Goal: Transaction & Acquisition: Purchase product/service

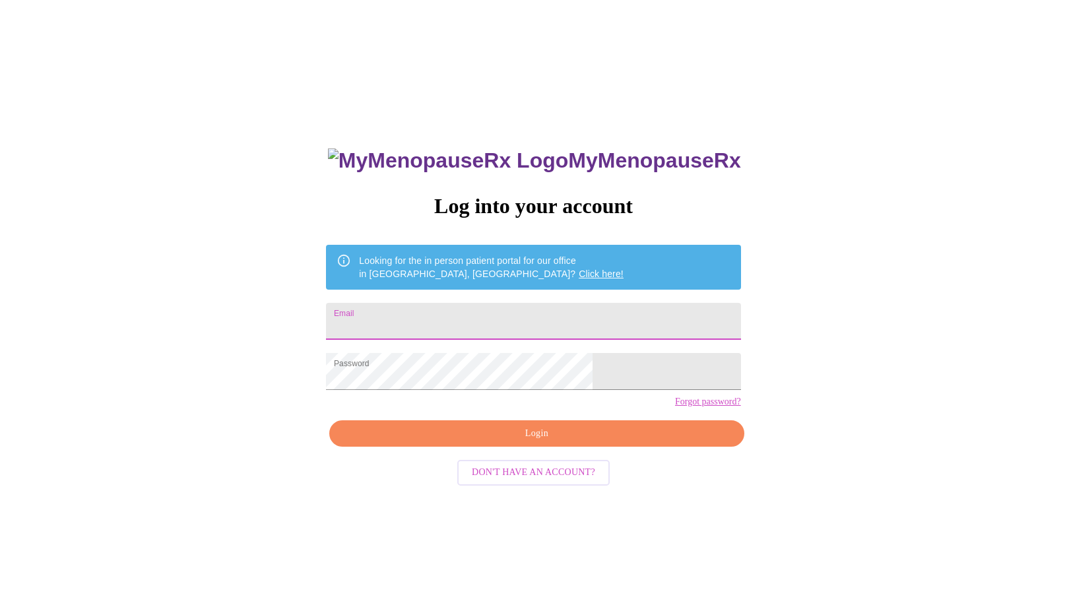
click at [512, 318] on input "Email" at bounding box center [533, 321] width 414 height 37
type input "[EMAIL_ADDRESS][DOMAIN_NAME]"
click at [526, 442] on span "Login" at bounding box center [536, 434] width 384 height 16
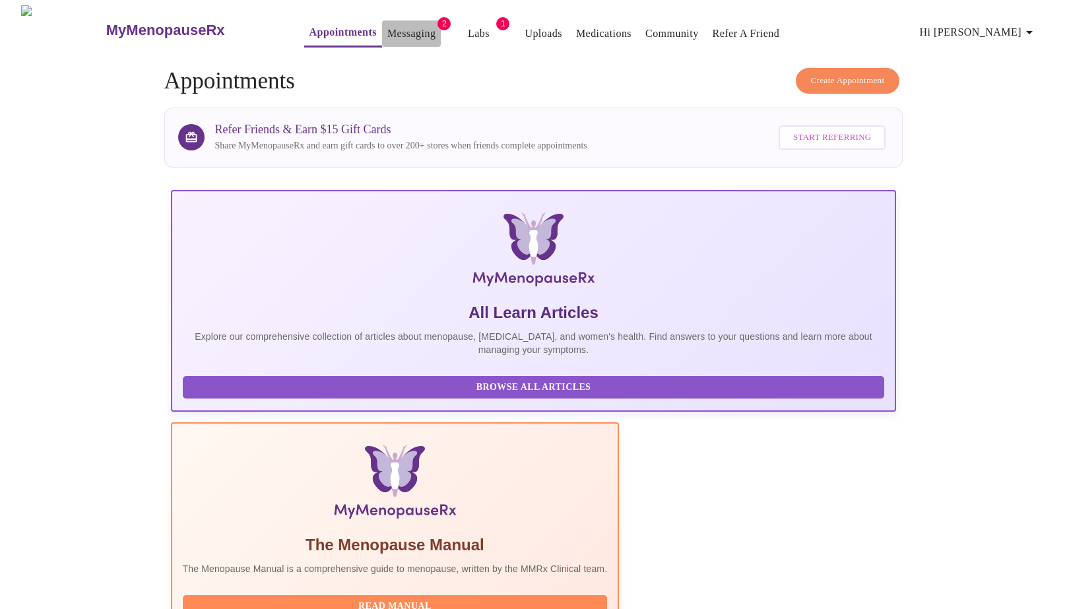
click at [387, 28] on link "Messaging" at bounding box center [411, 33] width 48 height 18
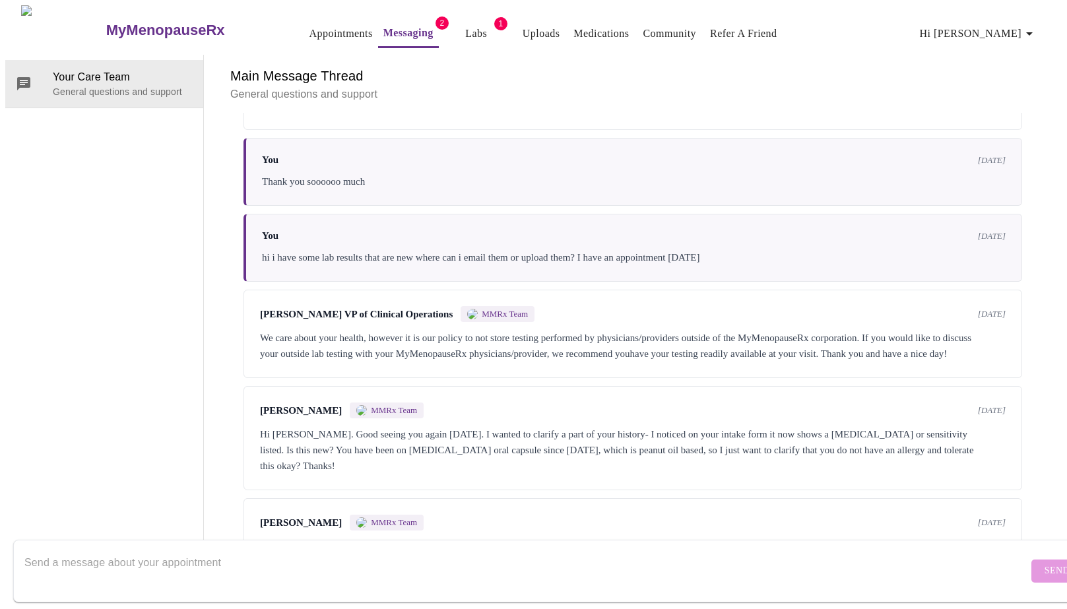
scroll to position [4075, 0]
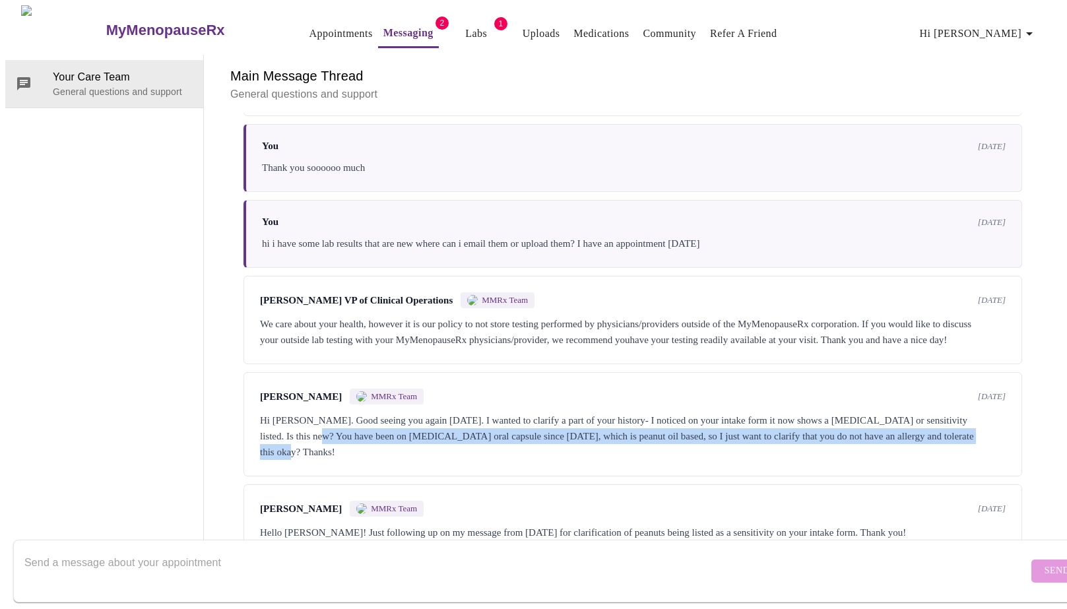
drag, startPoint x: 353, startPoint y: 373, endPoint x: 358, endPoint y: 408, distance: 35.3
click at [358, 408] on div "[PERSON_NAME] MMRx Team [DATE] Hi [PERSON_NAME]. Good seeing you again [DATE]. …" at bounding box center [632, 424] width 779 height 104
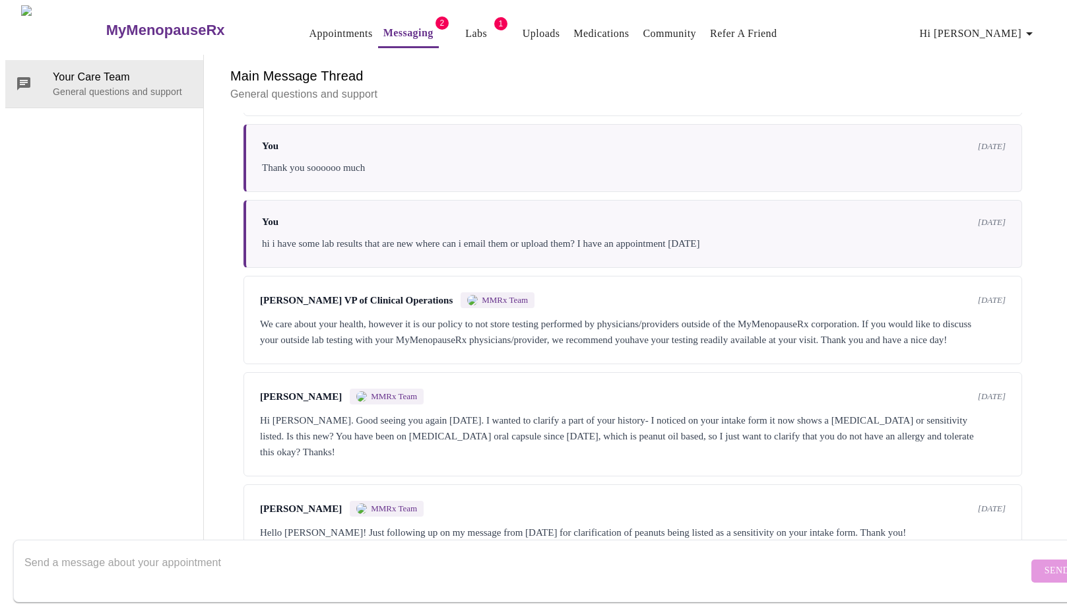
click at [307, 553] on textarea "Send a message about your appointment" at bounding box center [526, 571] width 1004 height 42
type textarea "I dont have a [MEDICAL_DATA] but i have an almond allergy. i think i am tolerat…"
click at [1031, 567] on button "Send" at bounding box center [1056, 570] width 51 height 23
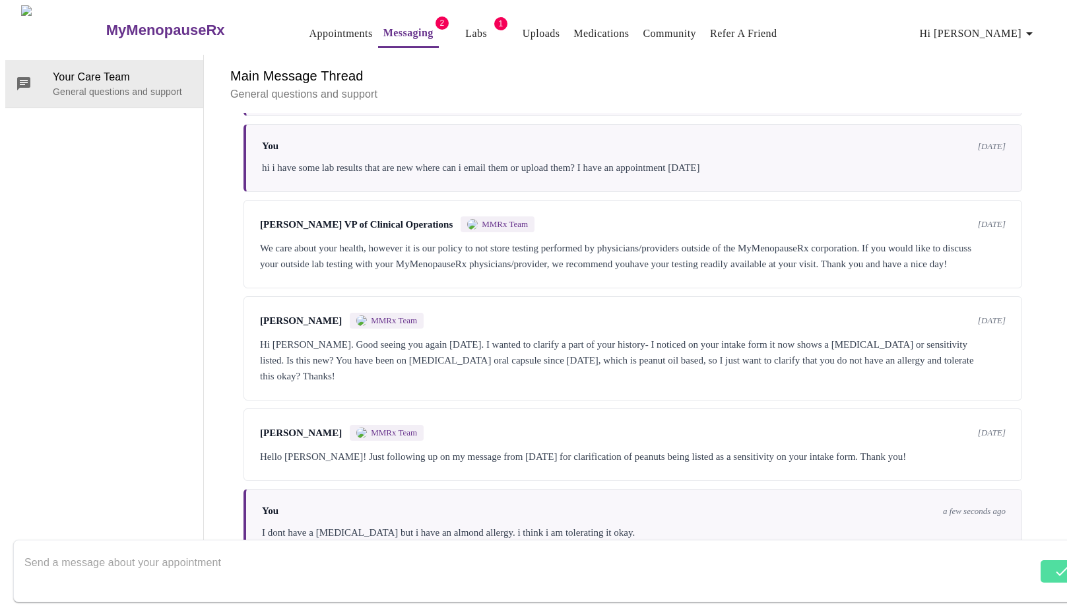
scroll to position [4155, 0]
click at [178, 552] on textarea "Send a message about your appointment" at bounding box center [530, 571] width 1013 height 42
type textarea "a"
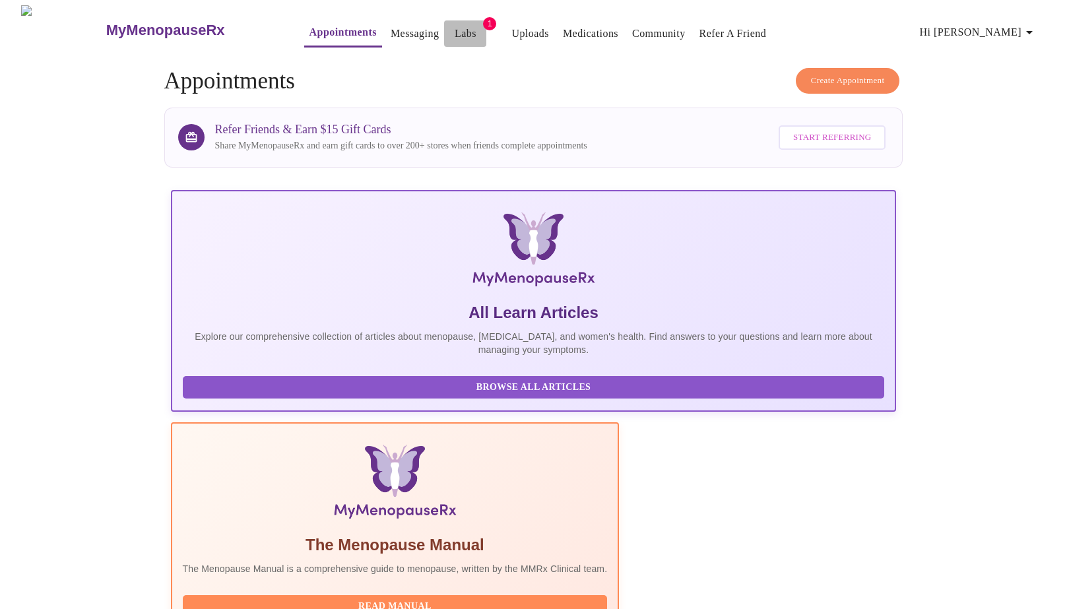
click at [455, 32] on link "Labs" at bounding box center [466, 33] width 22 height 18
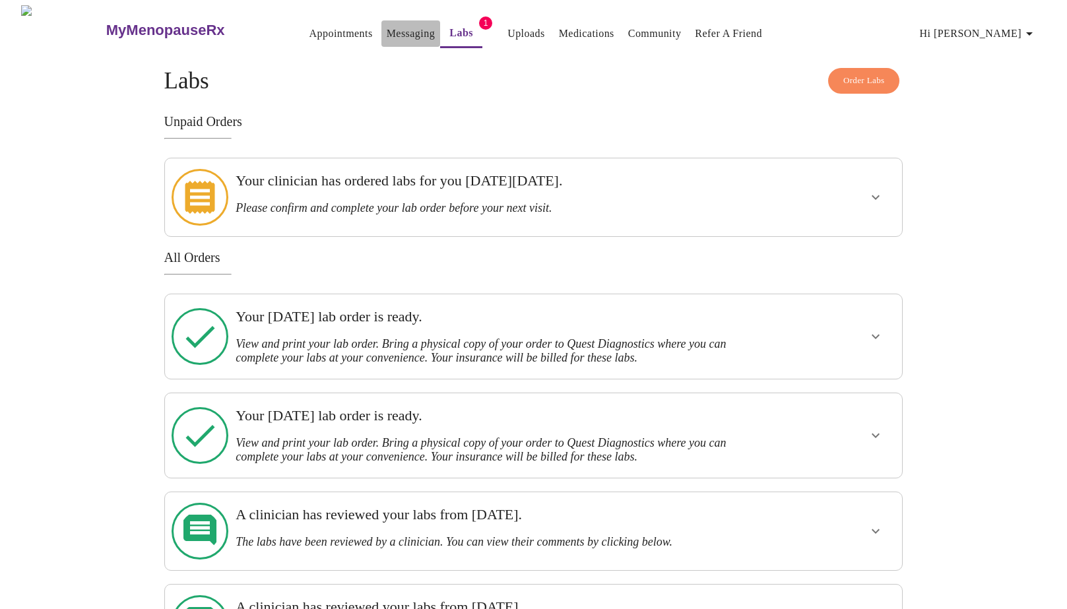
click at [387, 24] on link "Messaging" at bounding box center [411, 33] width 48 height 18
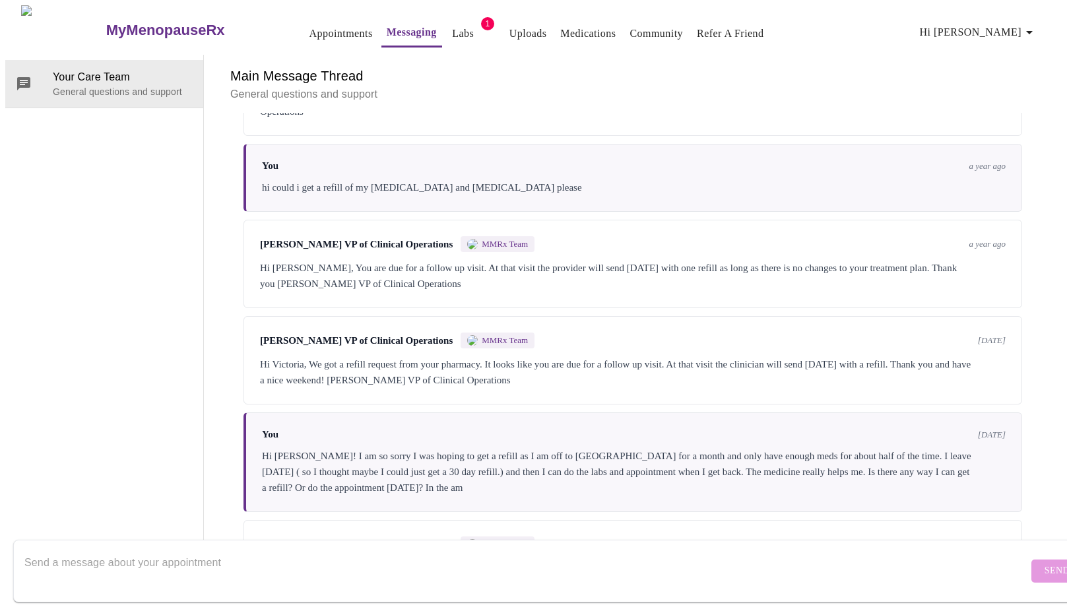
scroll to position [4155, 0]
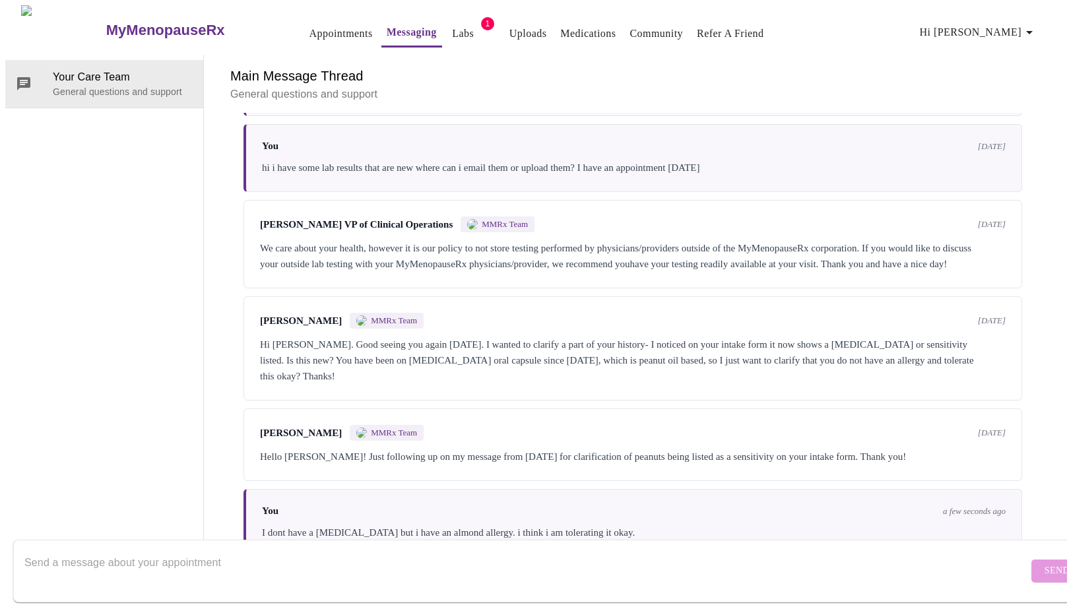
click at [258, 552] on textarea "Send a message about your appointment" at bounding box center [526, 571] width 1004 height 42
type textarea "is there any alternative that is not nut based?"
click at [1044, 565] on span "Send" at bounding box center [1056, 571] width 25 height 16
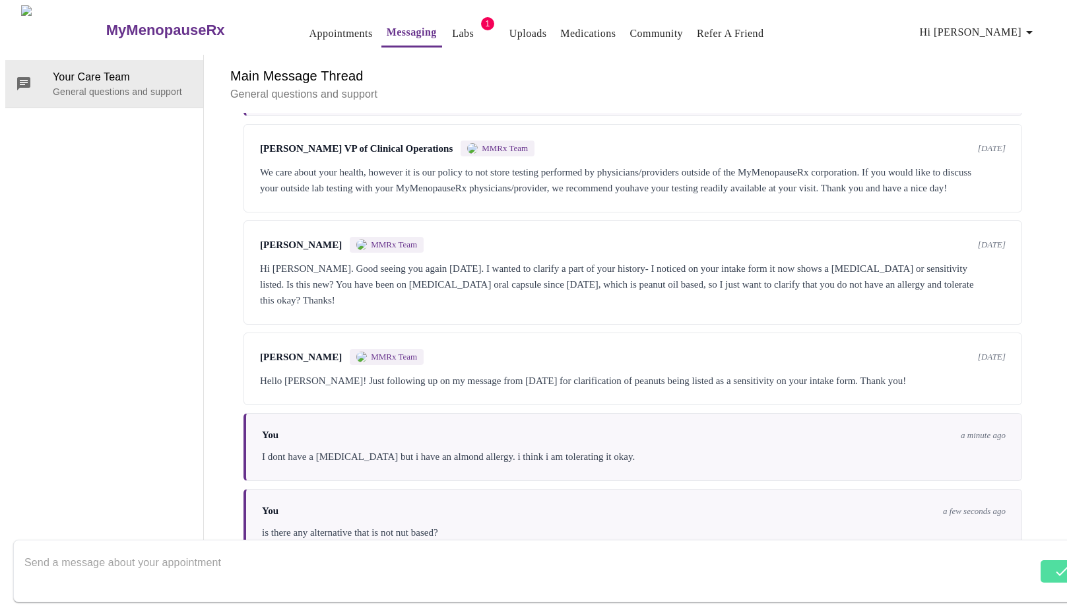
scroll to position [4234, 0]
click at [629, 560] on textarea "Send a message about your appointment" at bounding box center [526, 571] width 1004 height 42
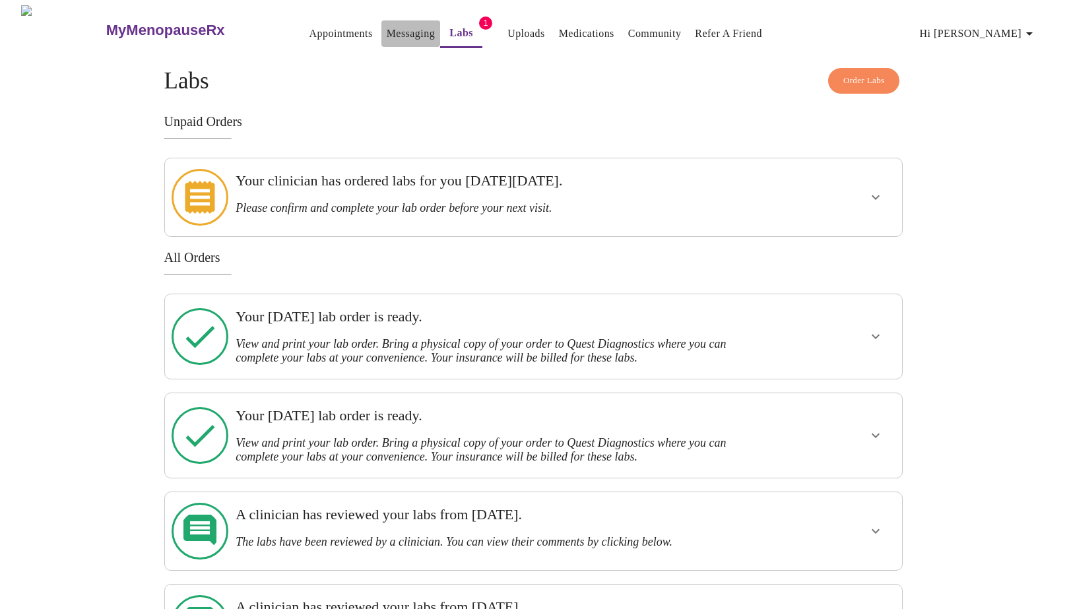
click at [387, 28] on link "Messaging" at bounding box center [411, 33] width 48 height 18
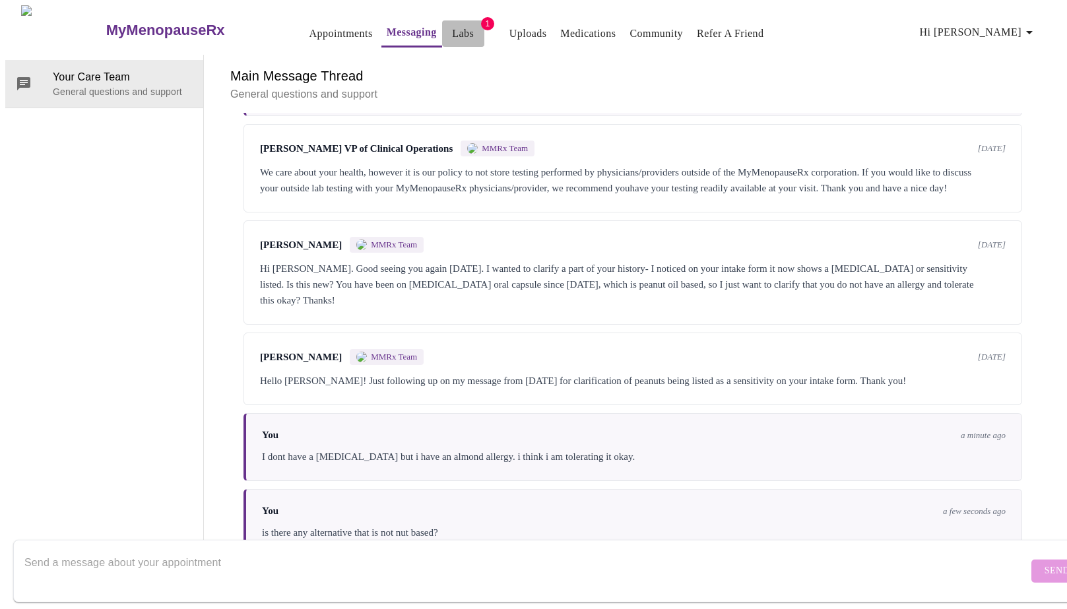
click at [452, 28] on link "Labs" at bounding box center [463, 33] width 22 height 18
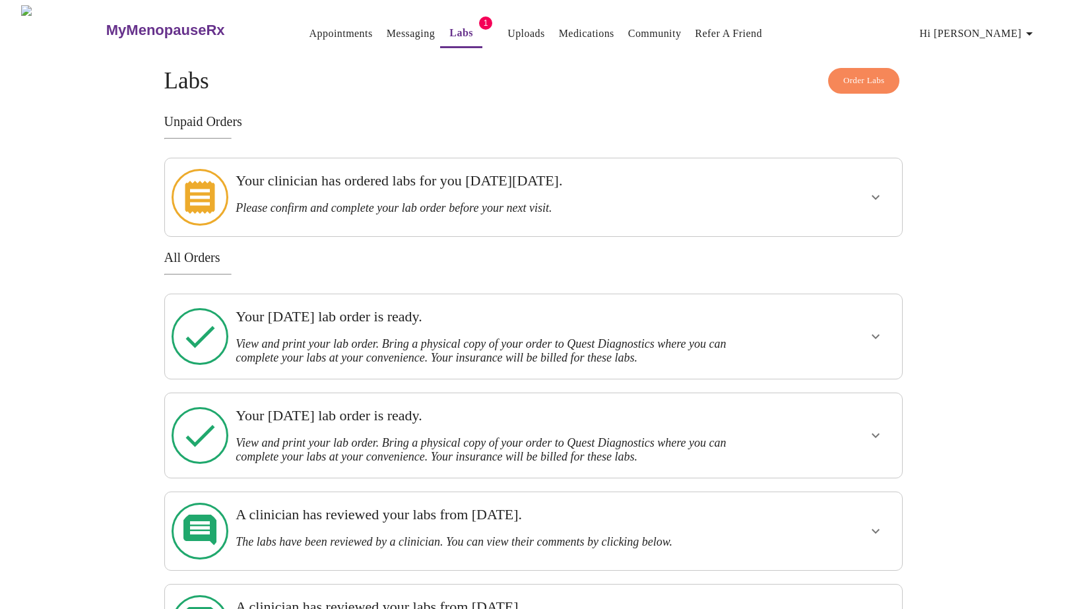
click at [415, 183] on h3 "Your clinician has ordered labs for you [DATE][DATE]." at bounding box center [498, 180] width 524 height 17
click at [863, 183] on button "show more" at bounding box center [876, 197] width 32 height 32
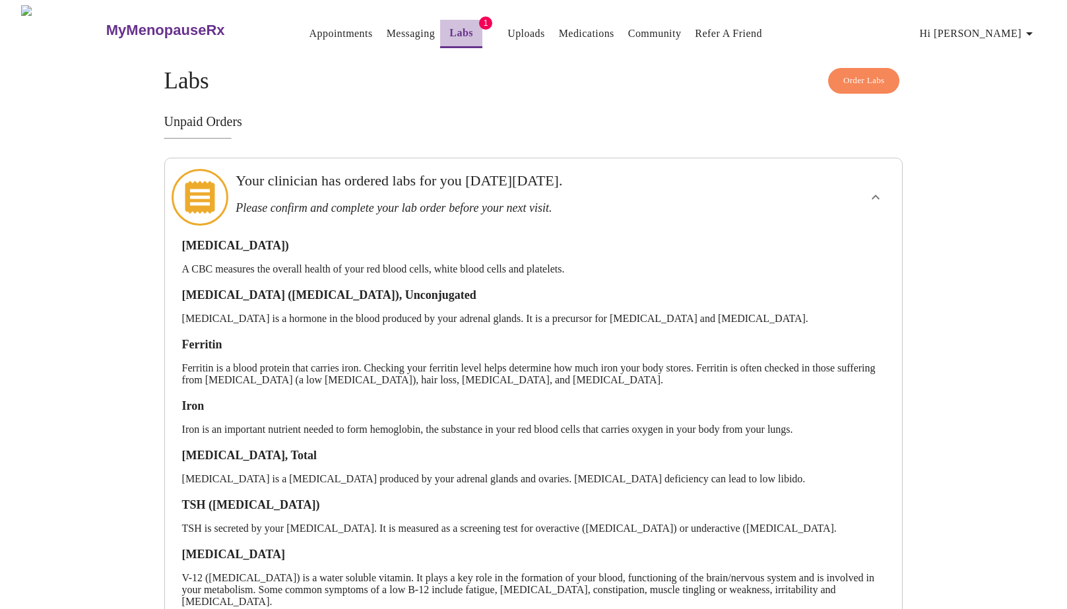
click at [449, 27] on link "Labs" at bounding box center [461, 33] width 24 height 18
click at [507, 34] on link "Uploads" at bounding box center [526, 33] width 38 height 18
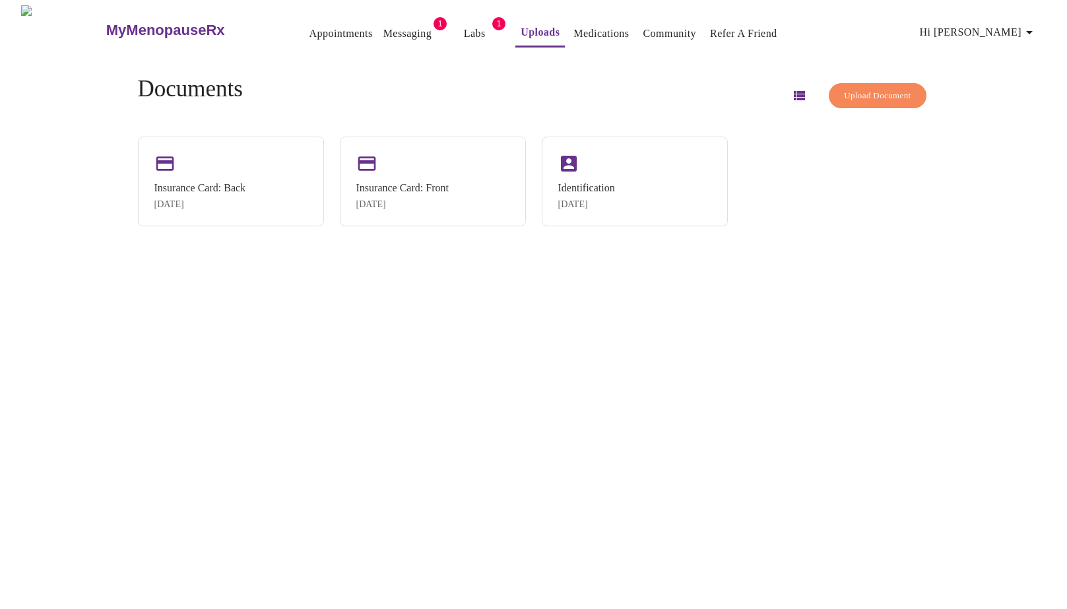
click at [383, 32] on link "Messaging" at bounding box center [407, 33] width 48 height 18
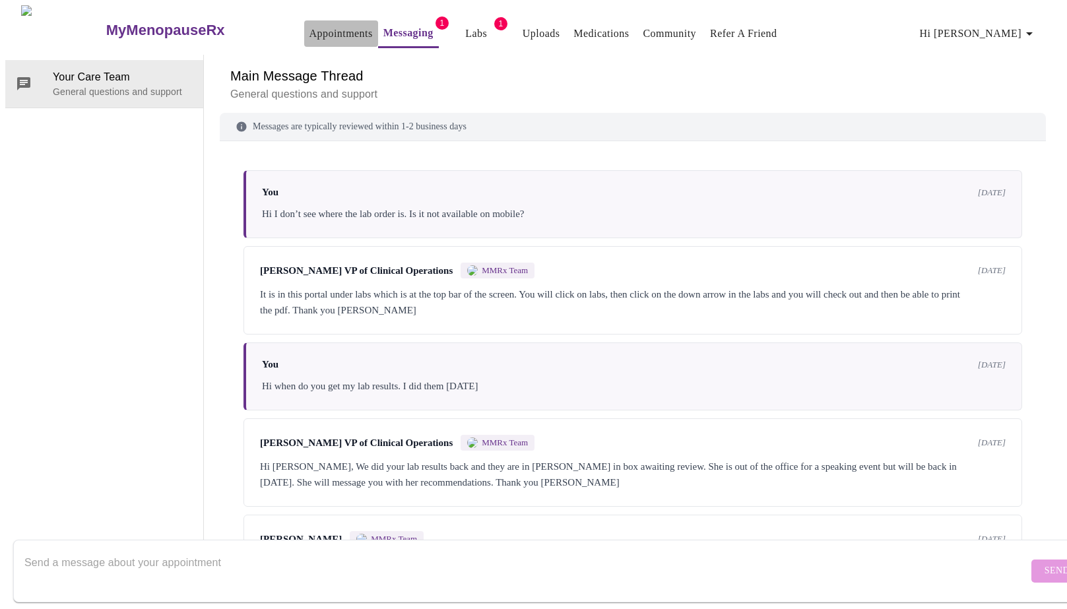
click at [309, 25] on link "Appointments" at bounding box center [340, 33] width 63 height 18
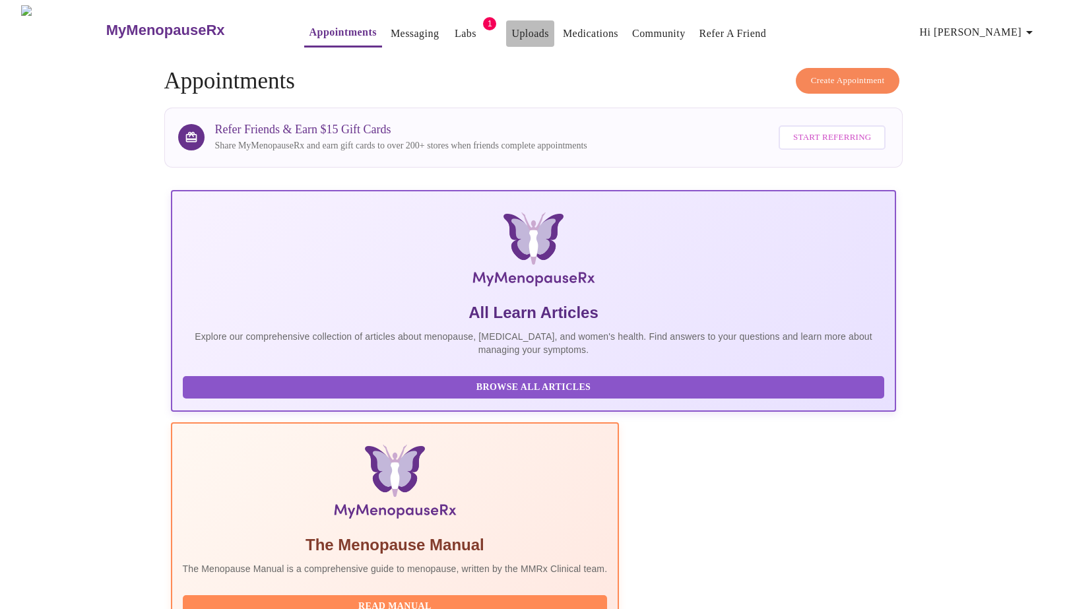
click at [511, 28] on link "Uploads" at bounding box center [530, 33] width 38 height 18
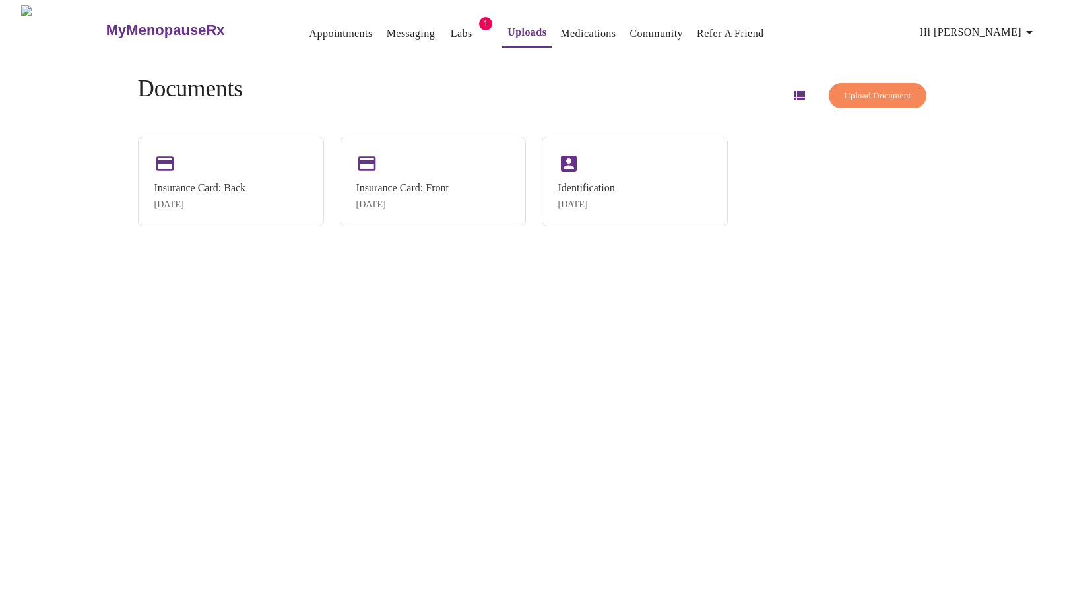
click at [857, 88] on span "Upload Document" at bounding box center [877, 95] width 67 height 15
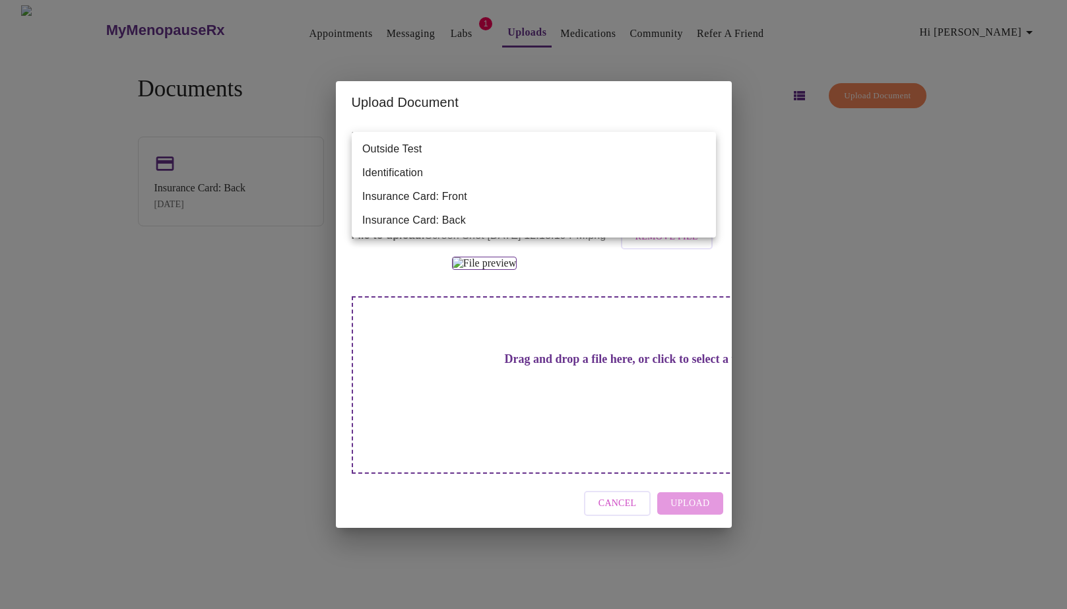
click at [658, 154] on body "MyMenopauseRx Appointments Messaging Labs 1 Uploads Medications Community Refer…" at bounding box center [533, 309] width 1056 height 609
click at [558, 228] on li "Insurance Card: Back" at bounding box center [534, 220] width 364 height 24
type input "Insurance Card: Back"
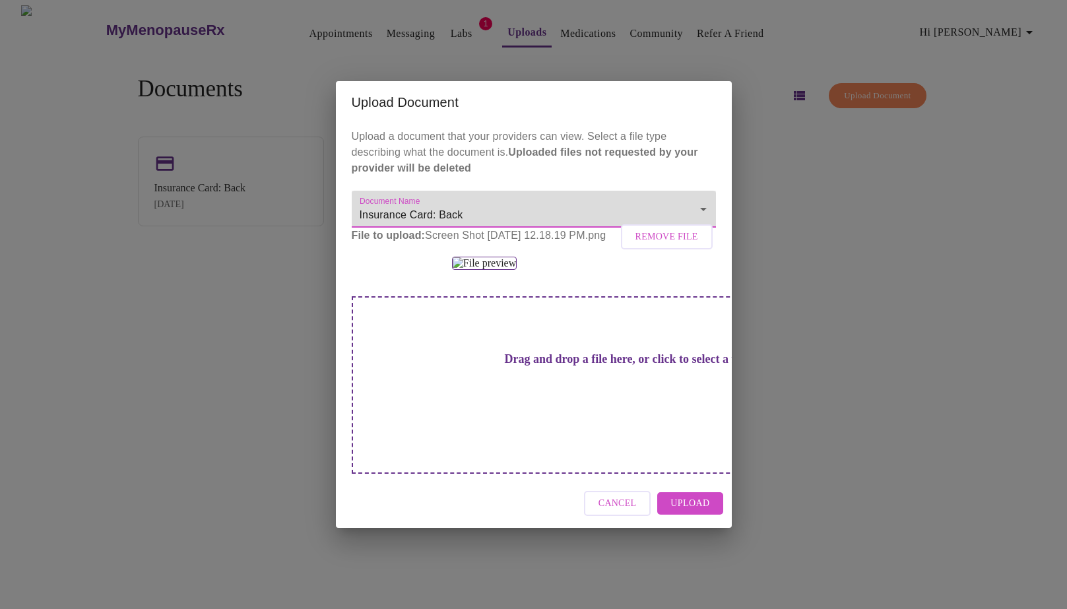
scroll to position [81, 0]
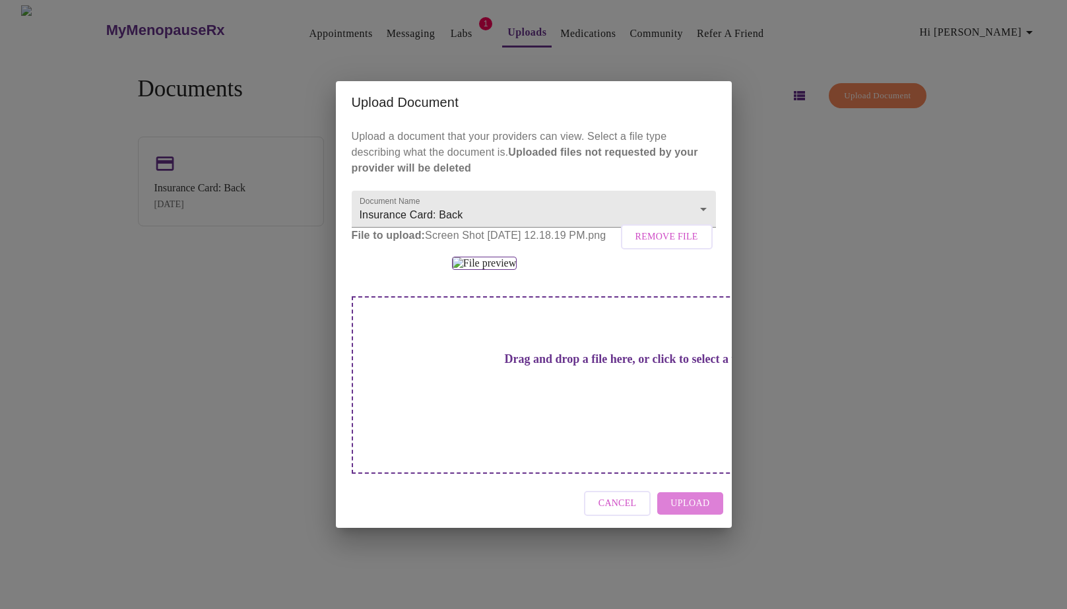
click at [701, 512] on span "Upload" at bounding box center [689, 503] width 39 height 16
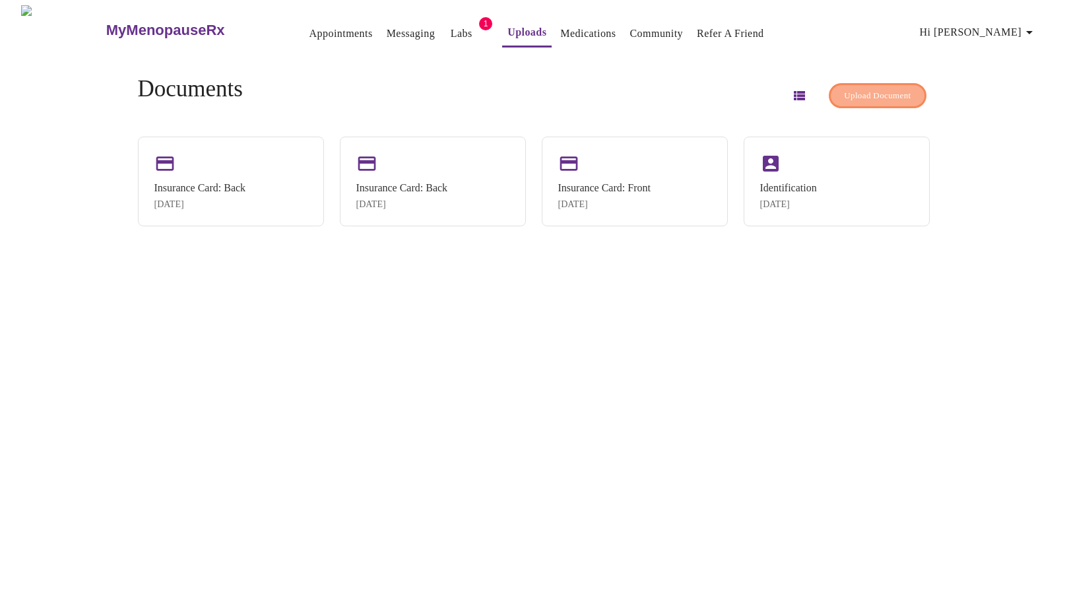
click at [860, 94] on span "Upload Document" at bounding box center [877, 95] width 67 height 15
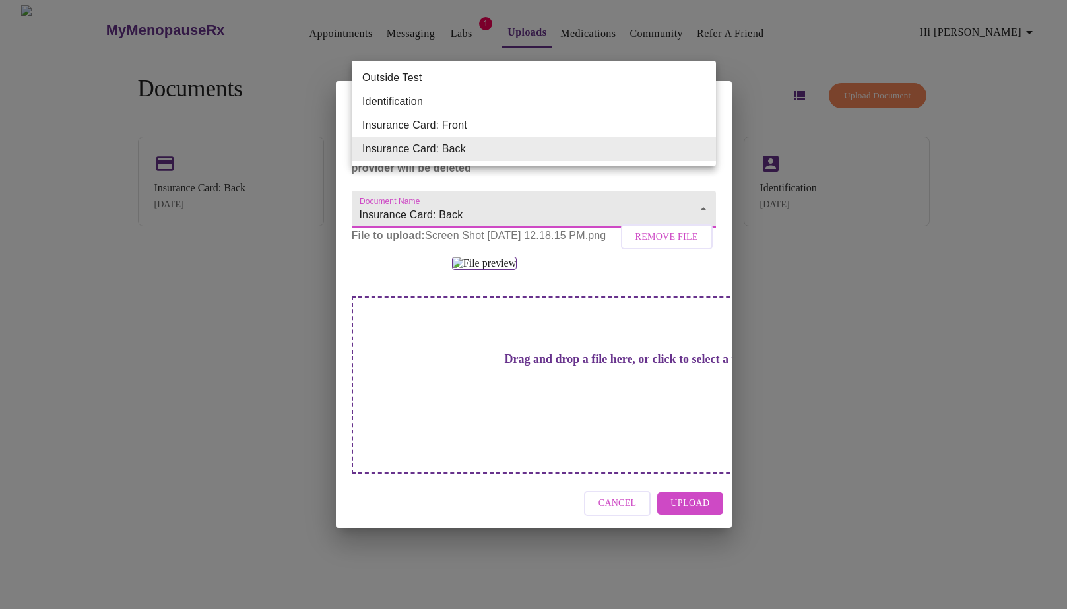
click at [451, 156] on body "MyMenopauseRx Appointments Messaging Labs 1 Uploads Medications Community Refer…" at bounding box center [533, 309] width 1056 height 609
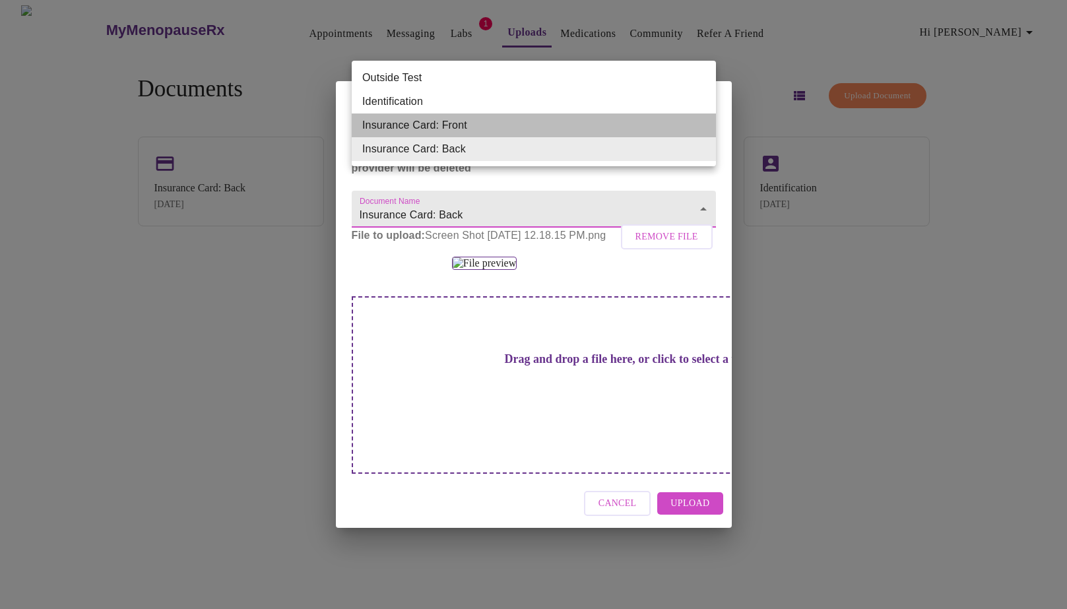
click at [454, 130] on li "Insurance Card: Front" at bounding box center [534, 125] width 364 height 24
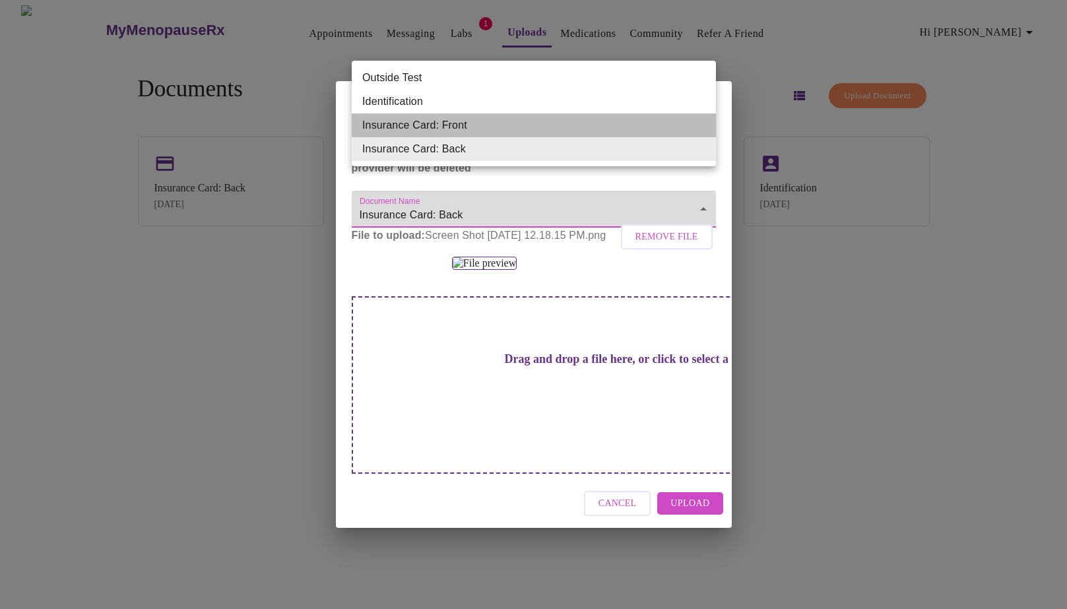
type input "Insurance Card: Front"
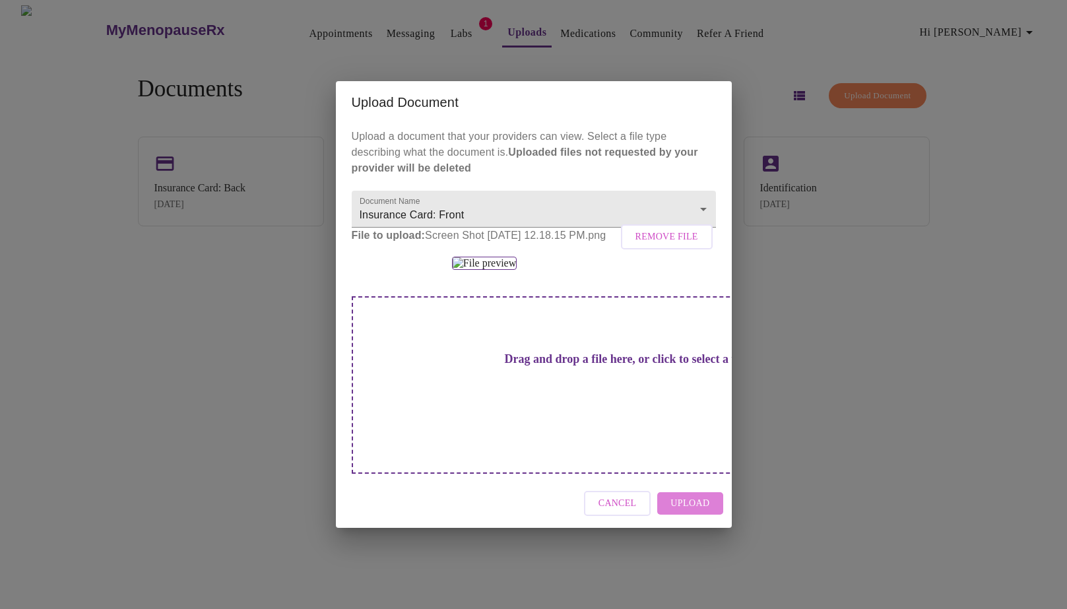
click at [693, 512] on span "Upload" at bounding box center [689, 503] width 39 height 16
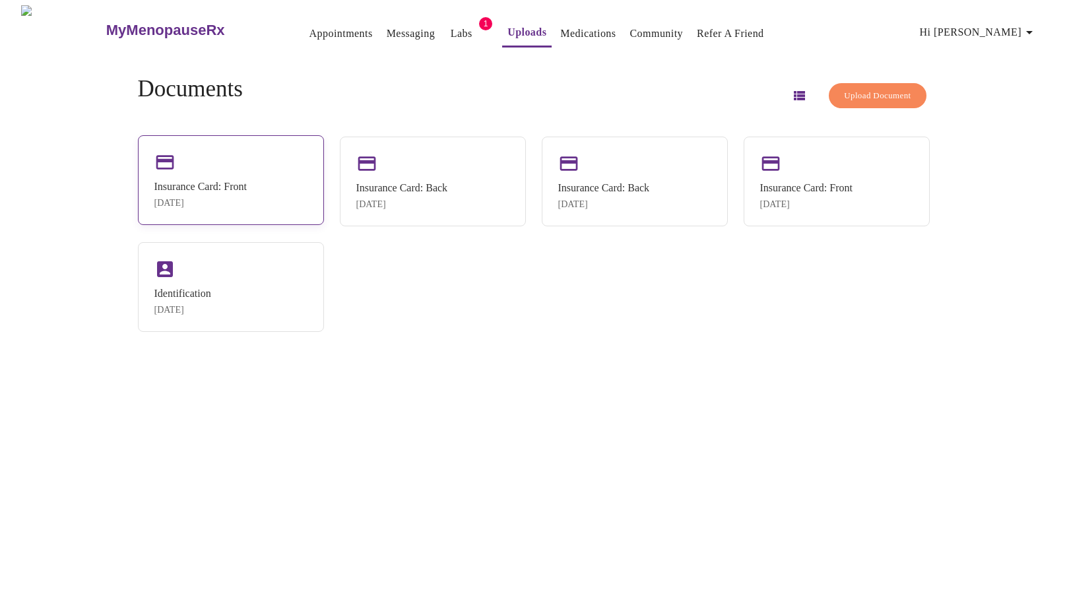
click at [247, 181] on div "Insurance Card: Front" at bounding box center [200, 187] width 92 height 12
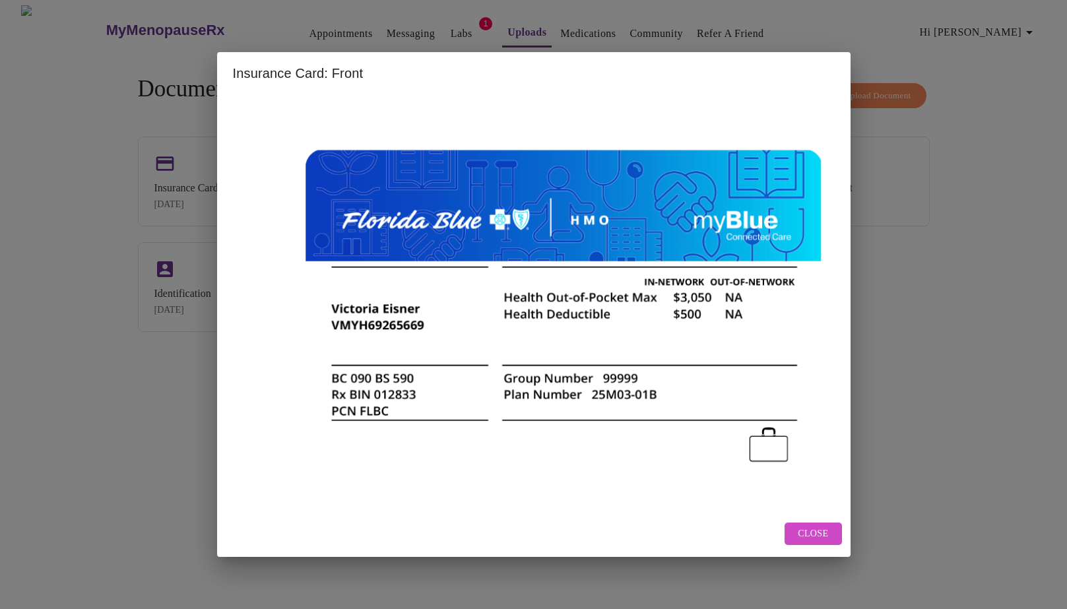
click at [874, 345] on div "Insurance Card: Front Close" at bounding box center [533, 304] width 1067 height 609
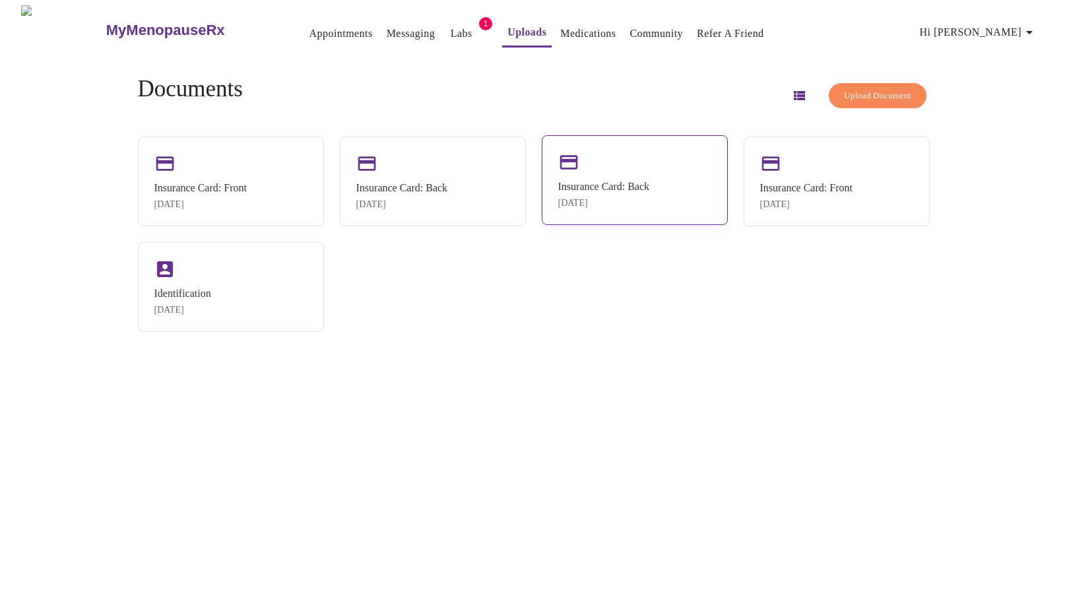
click at [607, 217] on div "Insurance Card: Back [DATE]" at bounding box center [635, 180] width 186 height 90
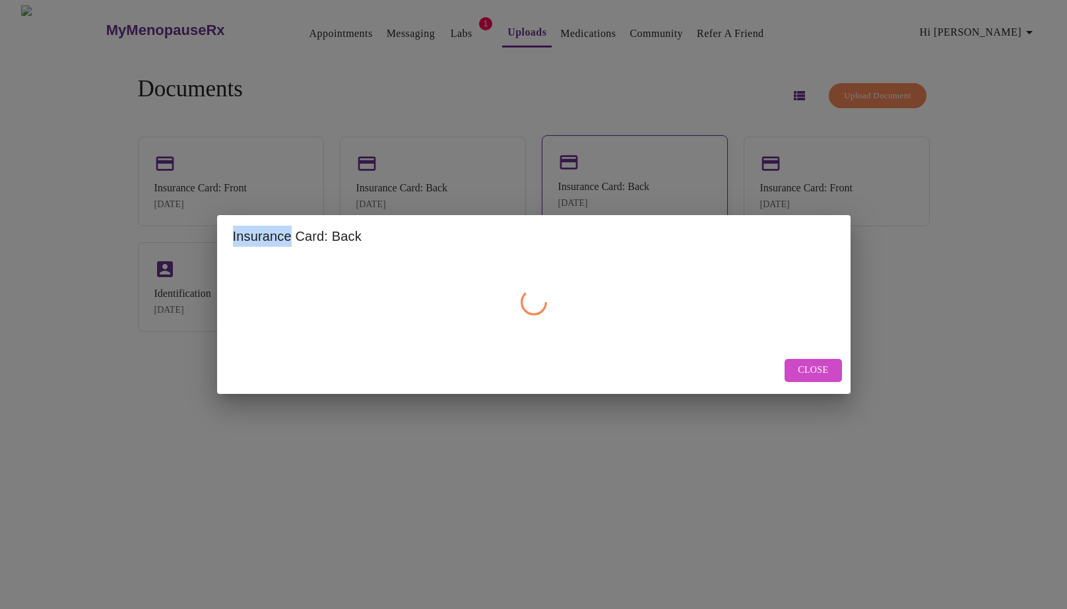
click at [607, 217] on div "Insurance Card: Back" at bounding box center [533, 236] width 633 height 42
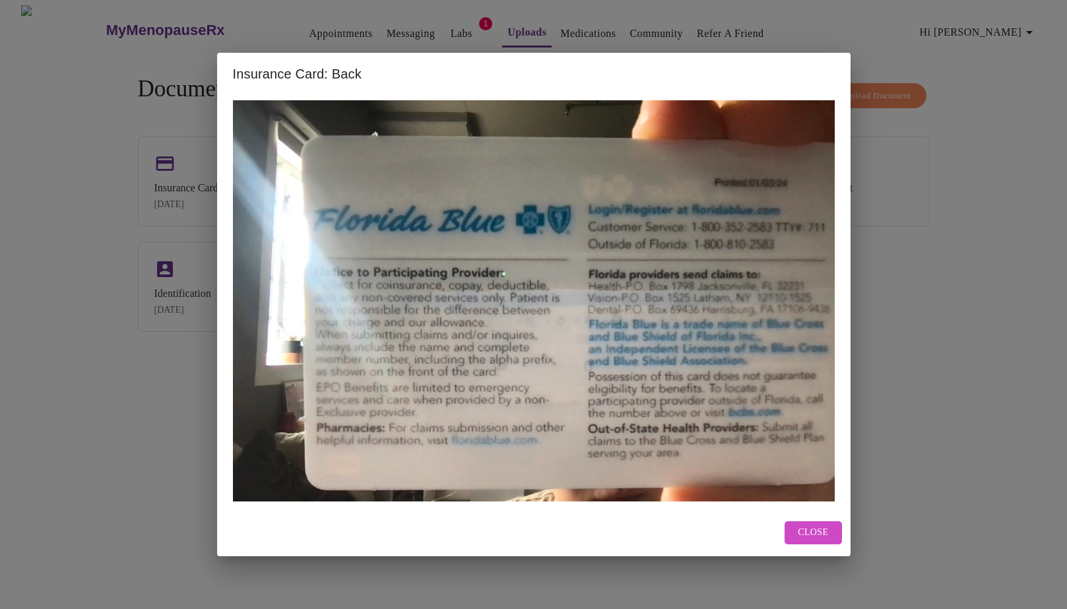
click at [876, 355] on div "Insurance Card: Back Close" at bounding box center [533, 304] width 1067 height 609
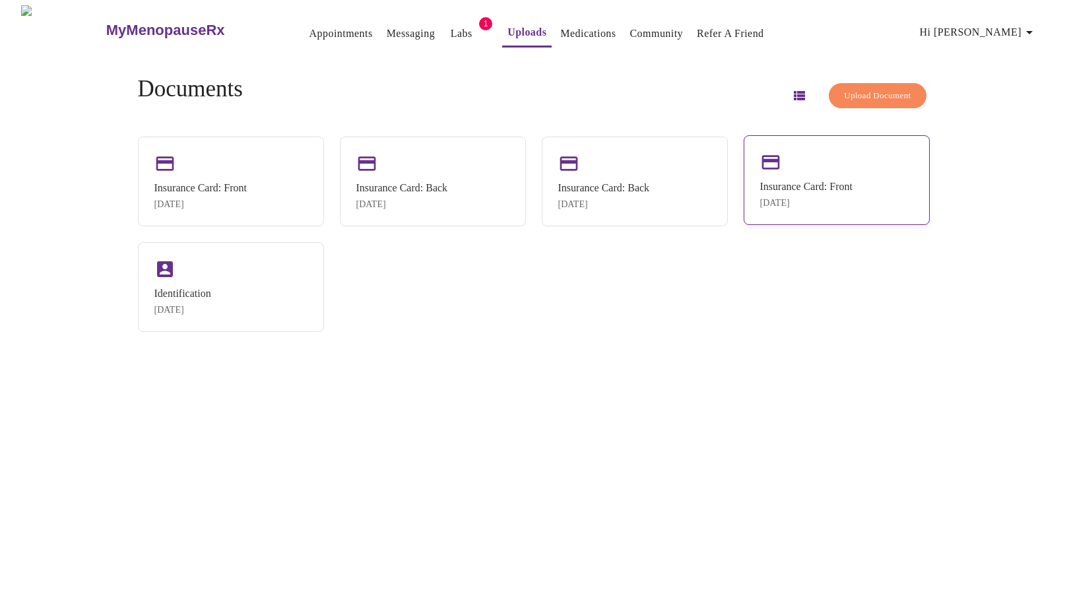
click at [840, 160] on div "Insurance Card: Front [DATE]" at bounding box center [837, 180] width 186 height 90
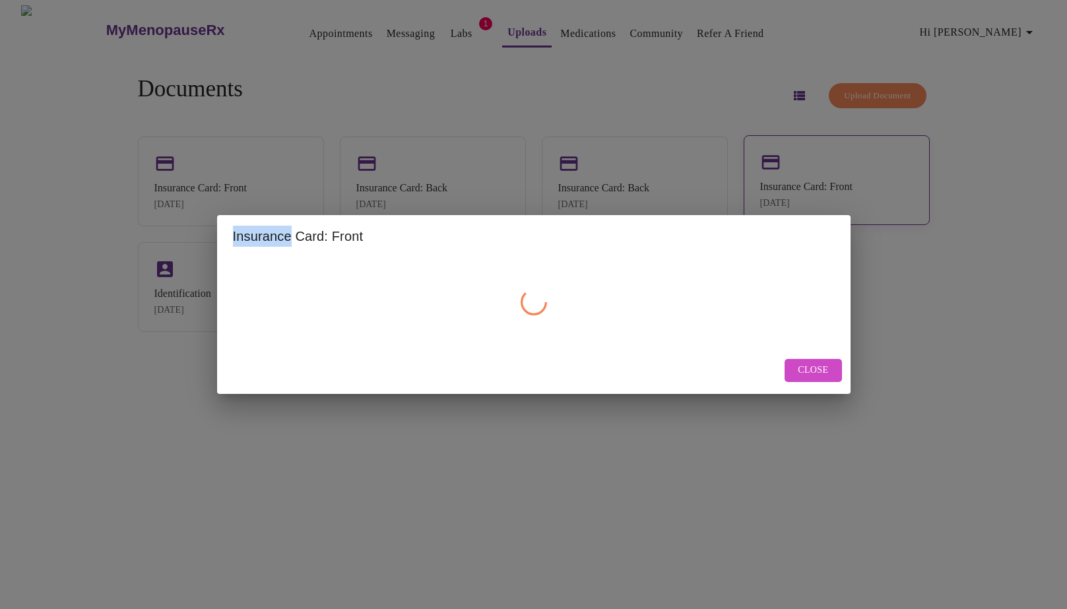
click at [840, 160] on div "Insurance Card: Front Close" at bounding box center [533, 304] width 1067 height 609
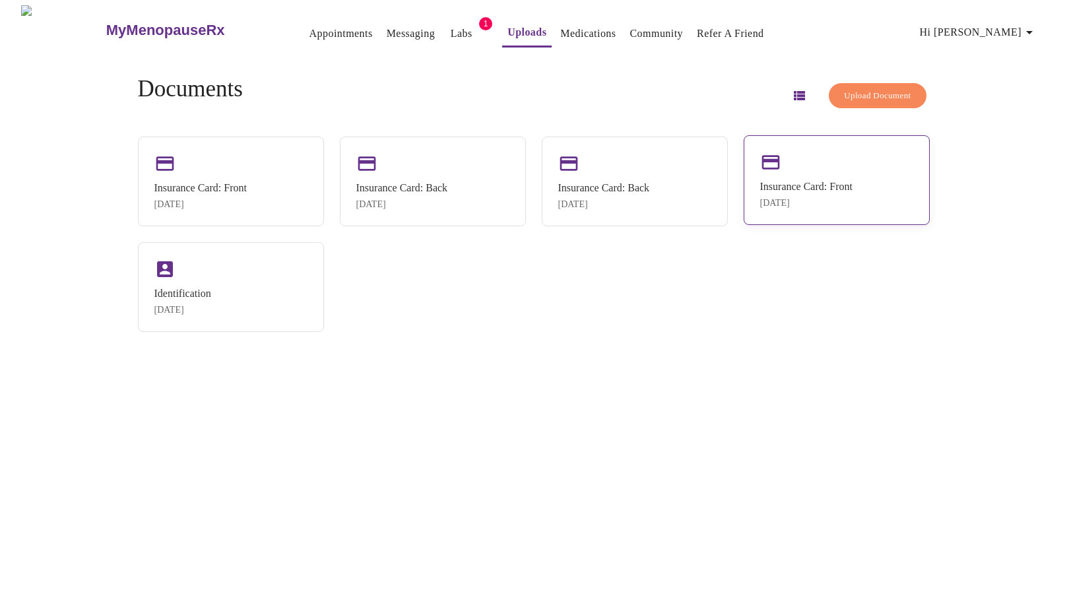
click at [840, 160] on div "Insurance Card: Front [DATE]" at bounding box center [837, 180] width 186 height 90
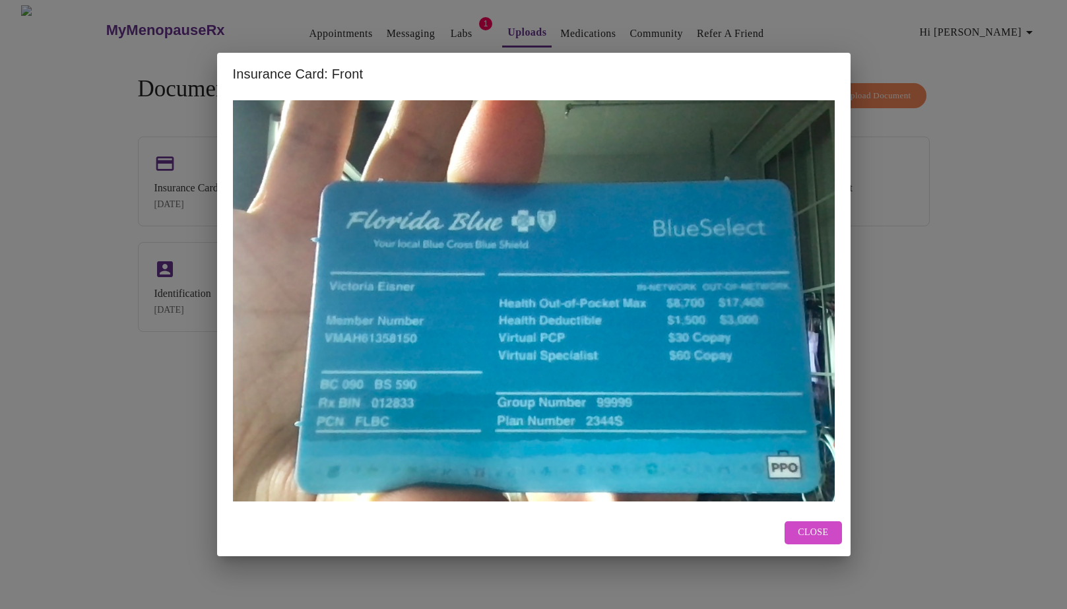
click at [907, 292] on div "Insurance Card: Front Close" at bounding box center [533, 304] width 1067 height 609
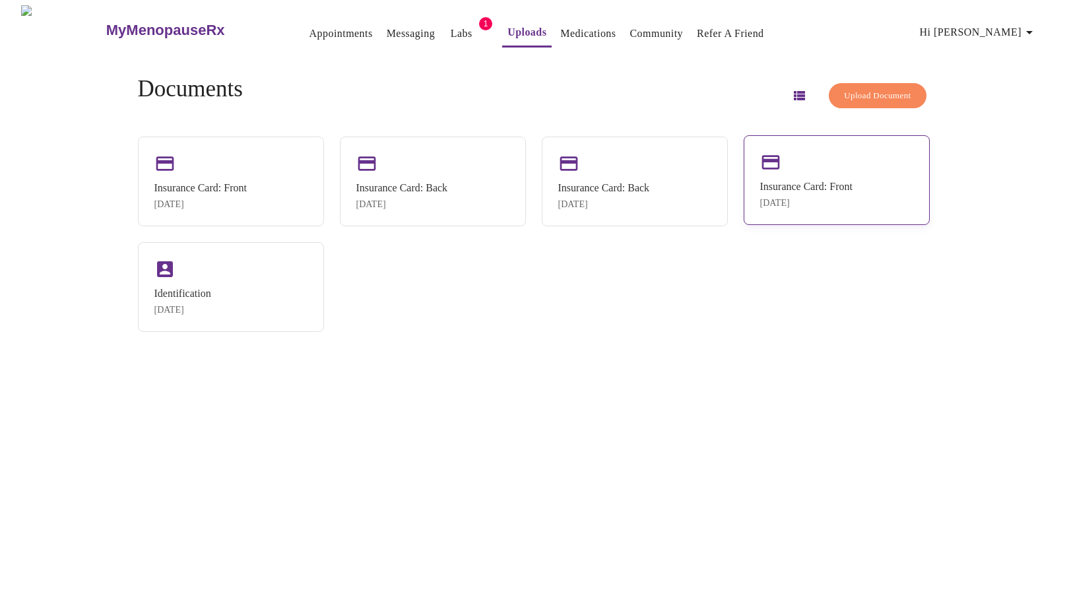
click at [829, 173] on div "Insurance Card: Front [DATE]" at bounding box center [837, 180] width 186 height 90
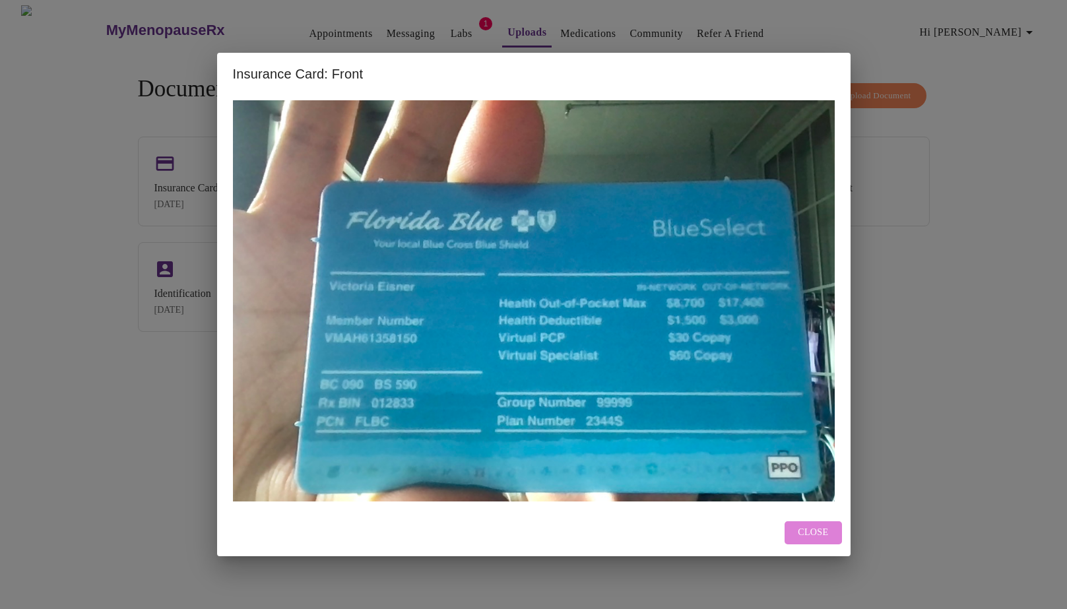
click at [810, 526] on span "Close" at bounding box center [813, 533] width 30 height 16
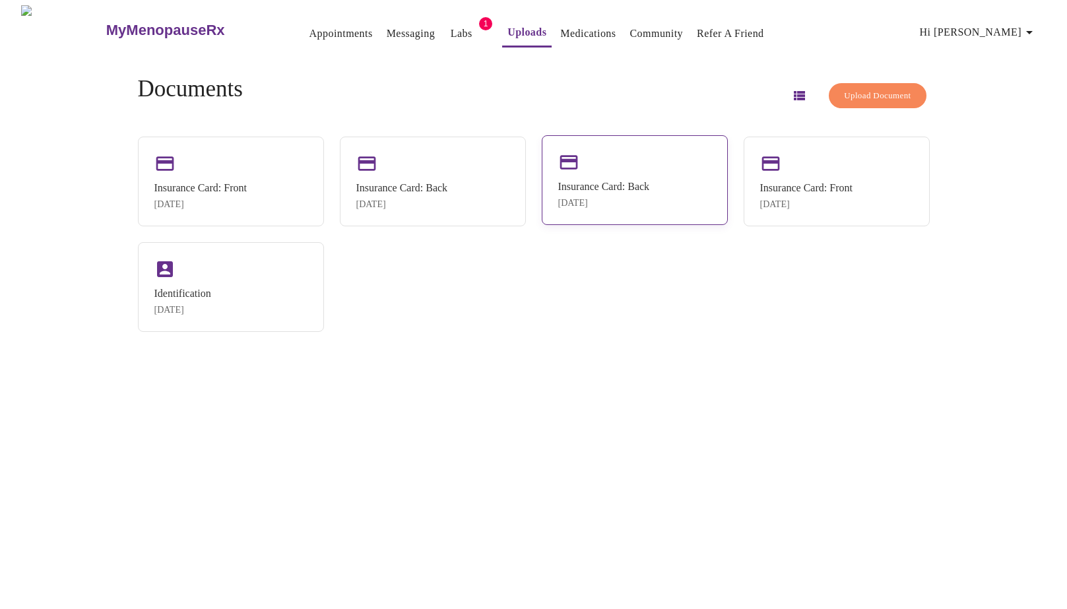
click at [645, 225] on div "Insurance Card: Back [DATE]" at bounding box center [635, 180] width 186 height 90
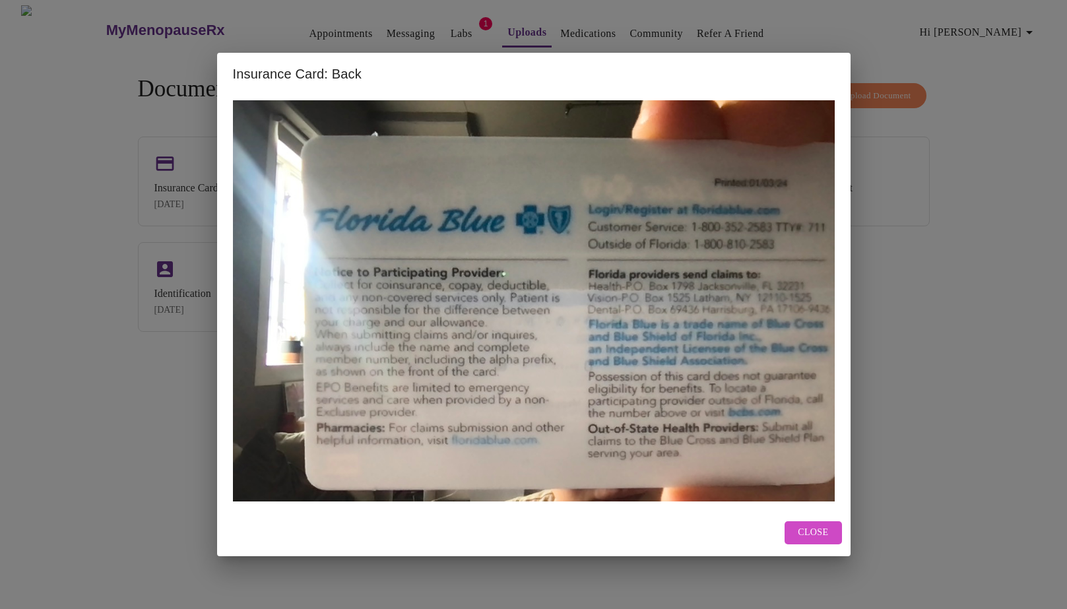
click at [889, 346] on div "Insurance Card: Back Close" at bounding box center [533, 304] width 1067 height 609
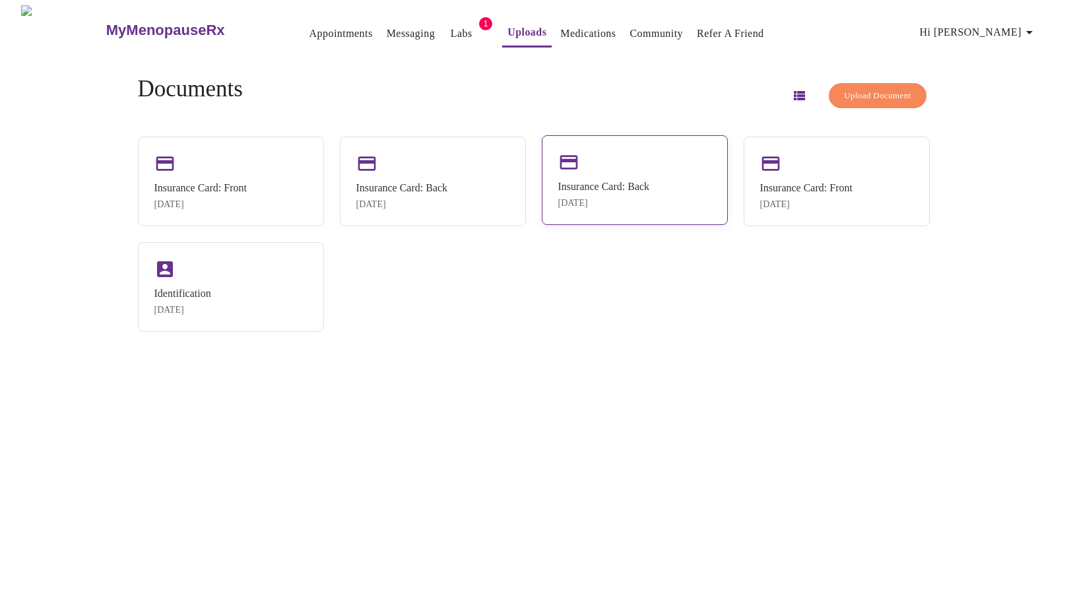
click at [670, 137] on div "Insurance Card: Back [DATE]" at bounding box center [635, 180] width 186 height 90
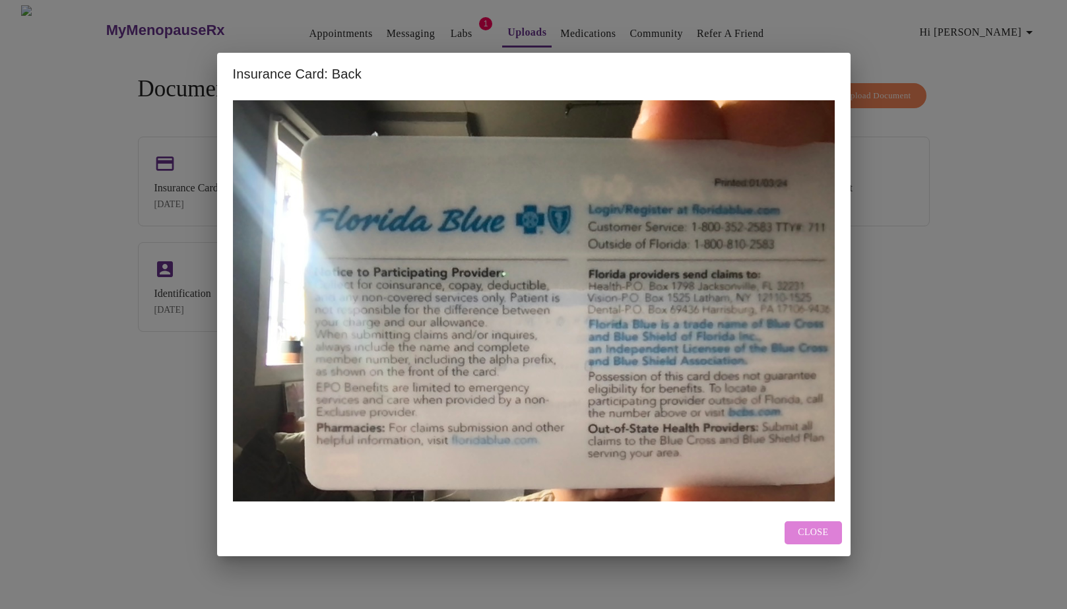
click at [808, 521] on button "Close" at bounding box center [812, 532] width 57 height 23
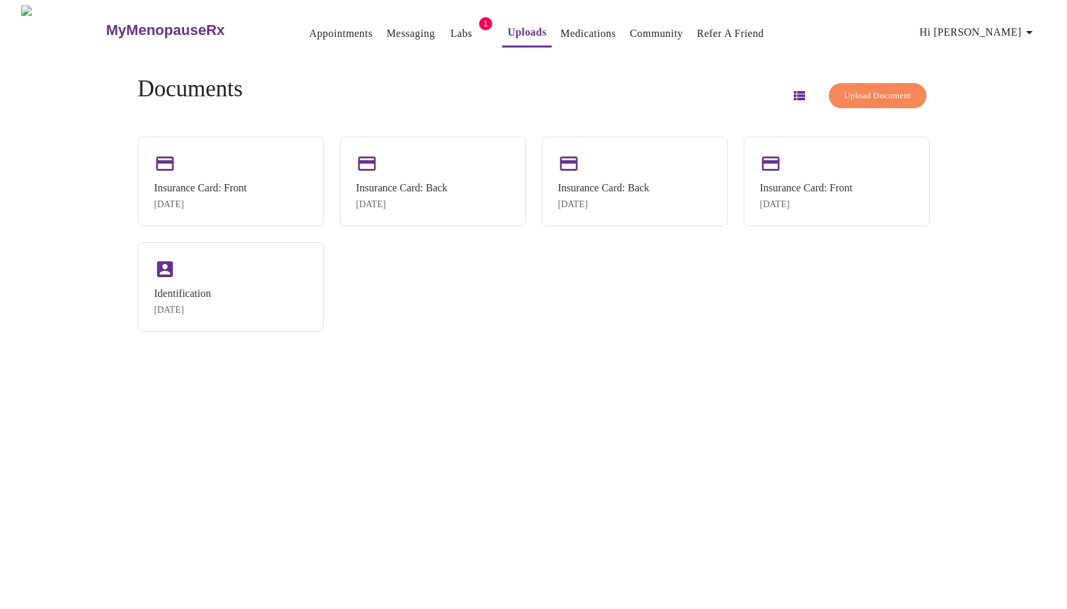
click at [455, 131] on div "Documents Upload Document Insurance Card: Front [DATE] Insurance Card: Back [DA…" at bounding box center [533, 204] width 823 height 298
click at [450, 166] on div "Insurance Card: Back [DATE]" at bounding box center [433, 180] width 186 height 90
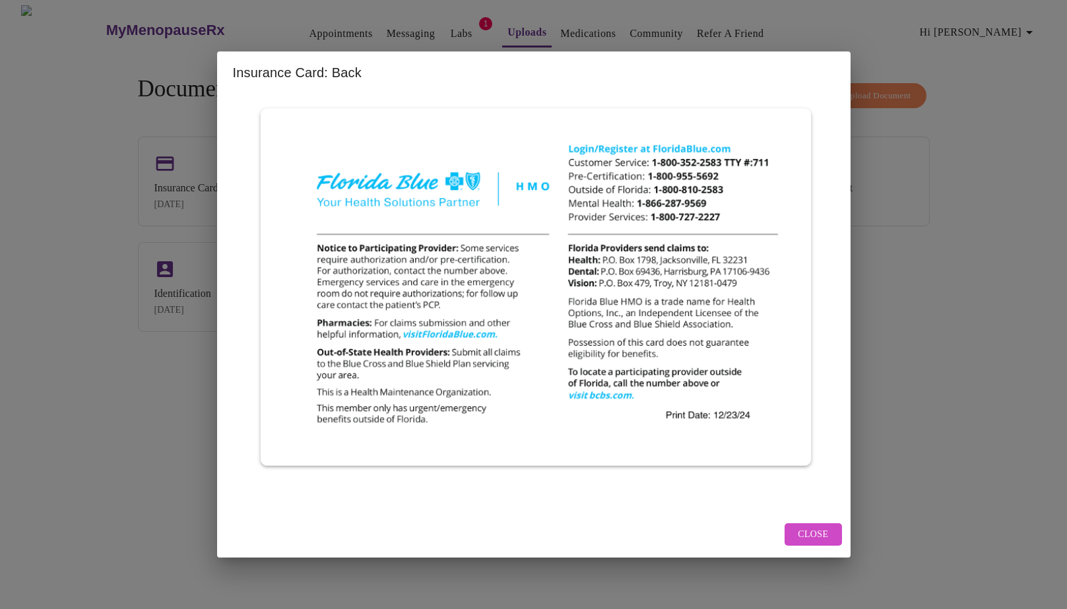
click at [135, 199] on div "Insurance Card: Back Close" at bounding box center [533, 304] width 1067 height 609
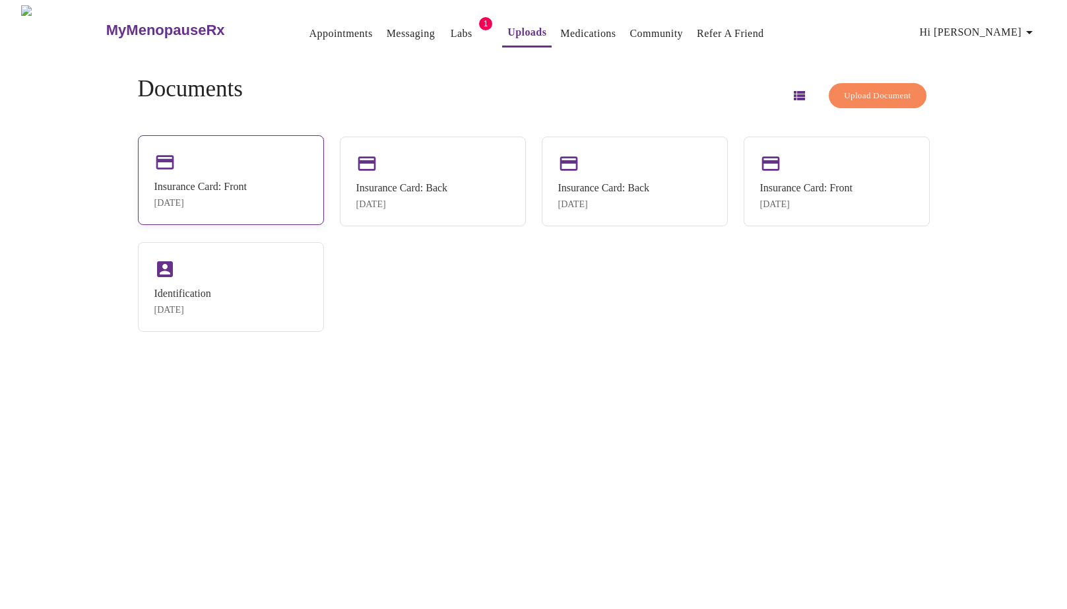
click at [189, 174] on div "Insurance Card: Front [DATE]" at bounding box center [231, 180] width 186 height 90
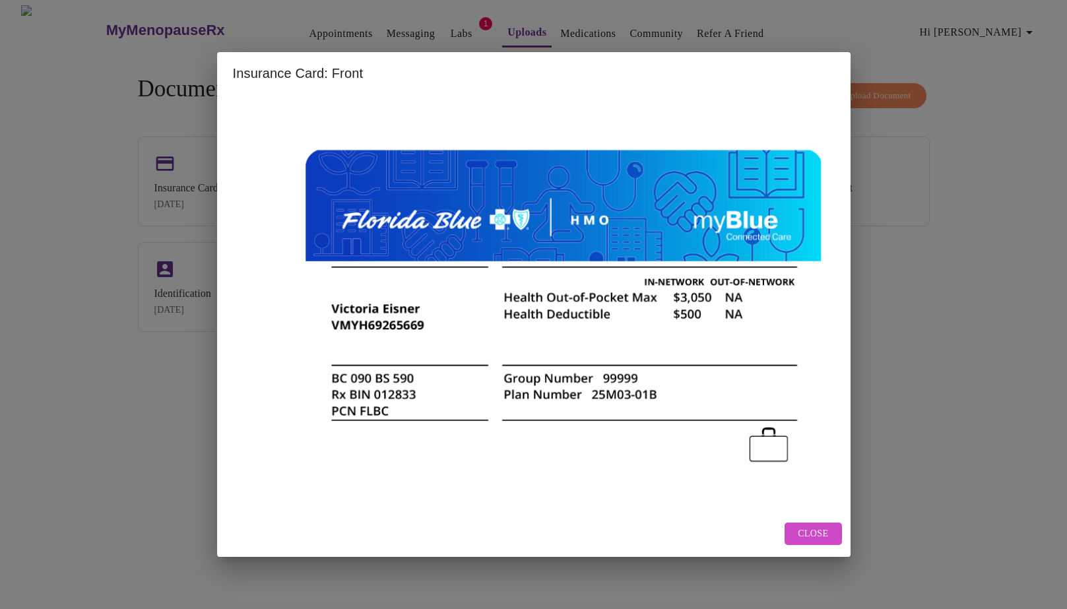
click at [896, 290] on div "Insurance Card: Front Close" at bounding box center [533, 304] width 1067 height 609
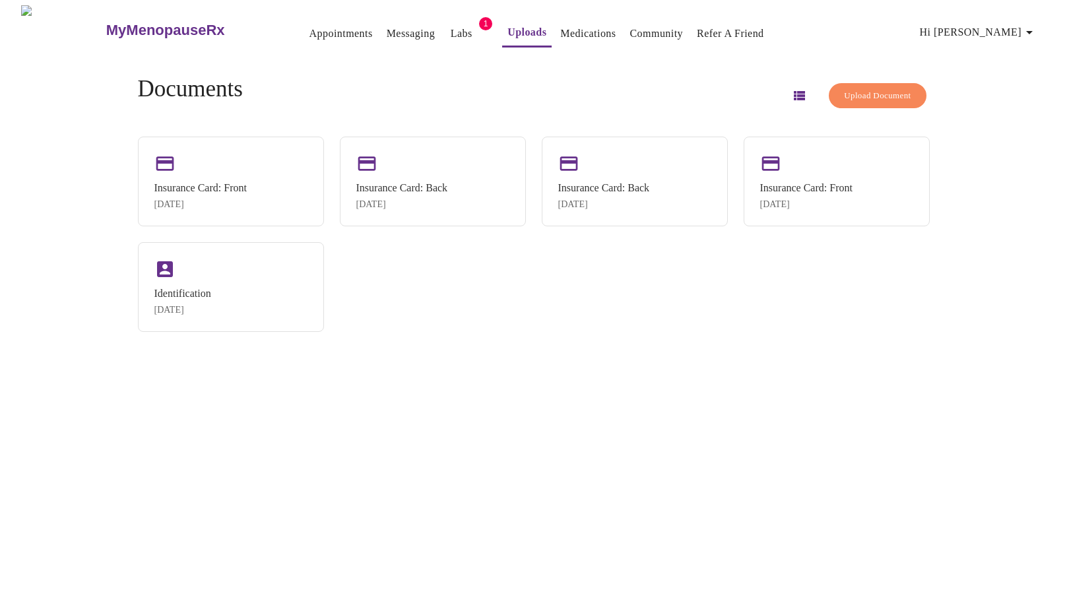
click at [309, 29] on link "Appointments" at bounding box center [340, 33] width 63 height 18
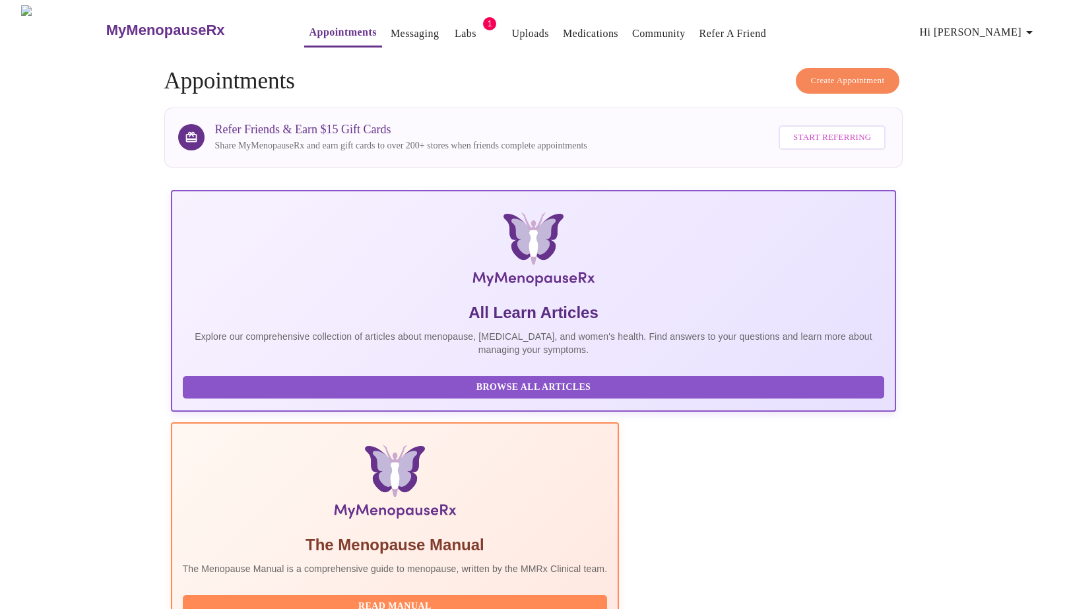
click at [455, 26] on link "Labs" at bounding box center [466, 33] width 22 height 18
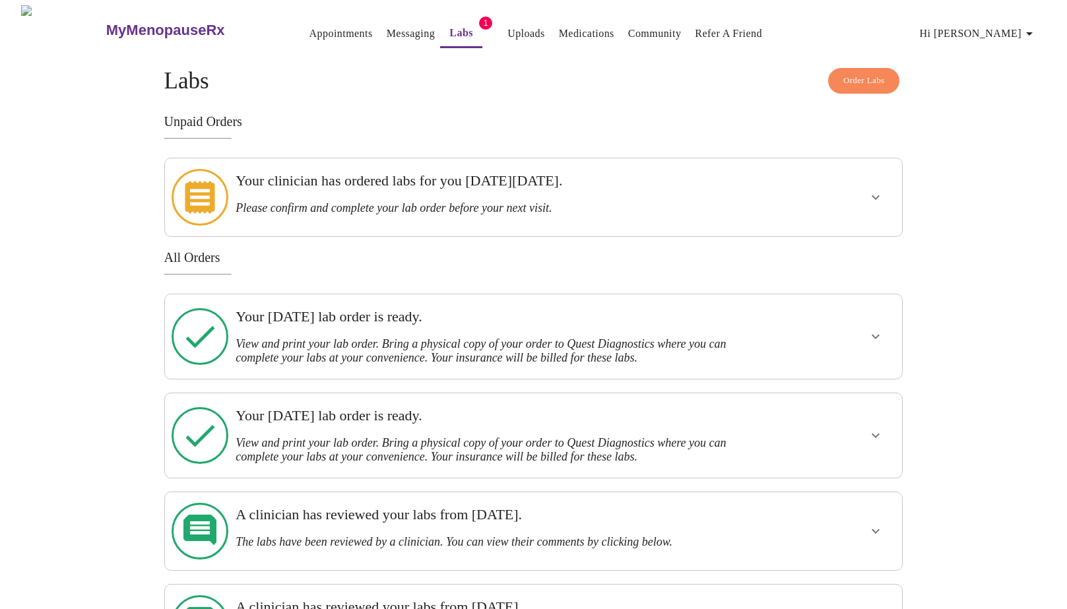
click at [340, 201] on h3 "Please confirm and complete your lab order before your next visit." at bounding box center [498, 208] width 524 height 14
click at [878, 189] on icon "show more" at bounding box center [876, 197] width 16 height 16
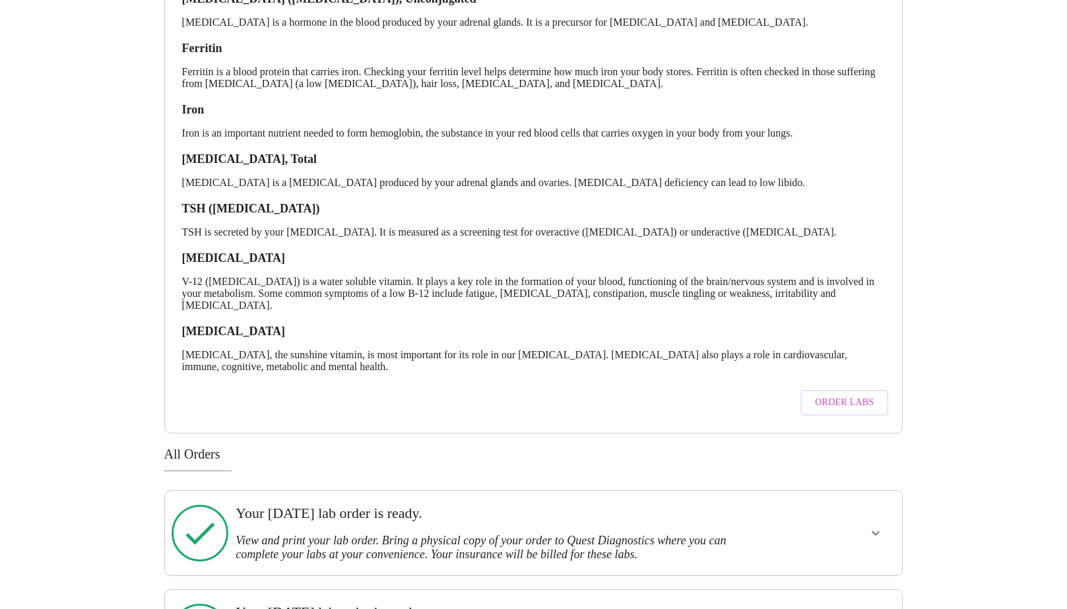
scroll to position [391, 0]
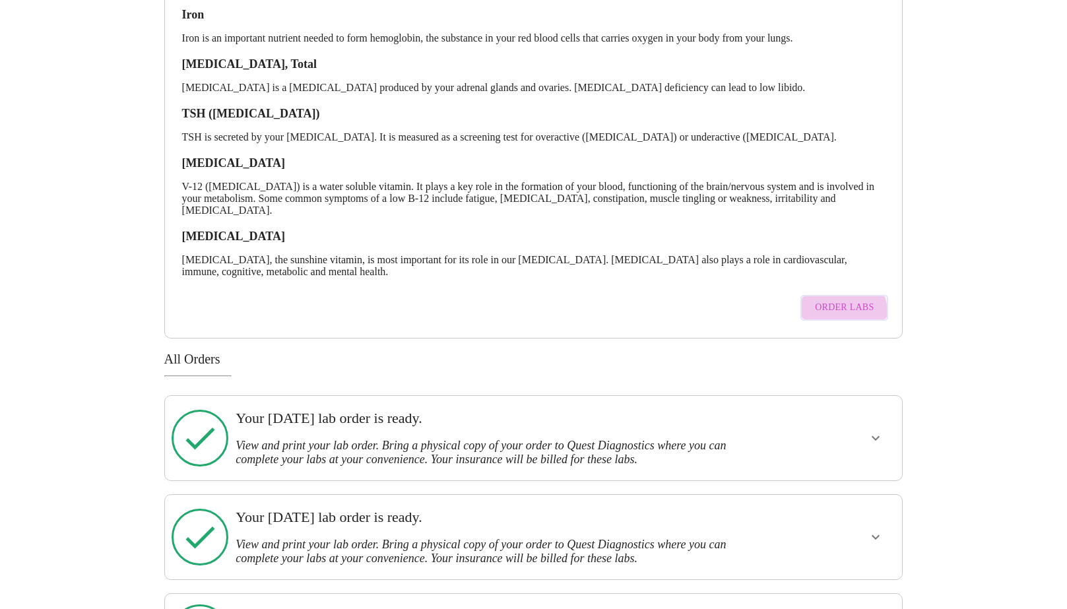
click at [835, 300] on span "Order Labs" at bounding box center [844, 308] width 59 height 16
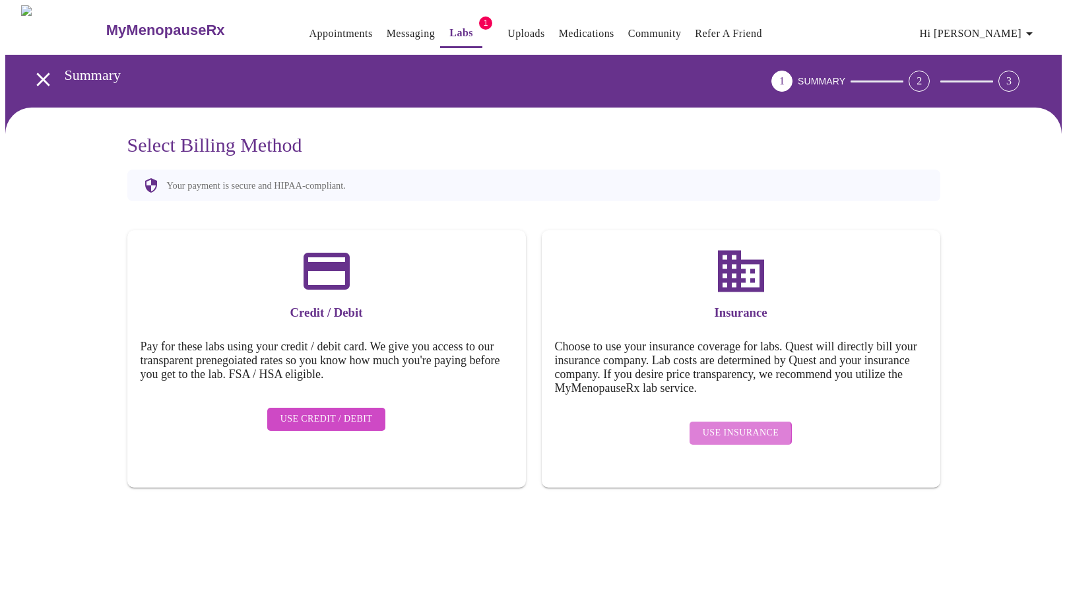
click at [722, 425] on span "Use Insurance" at bounding box center [741, 433] width 76 height 16
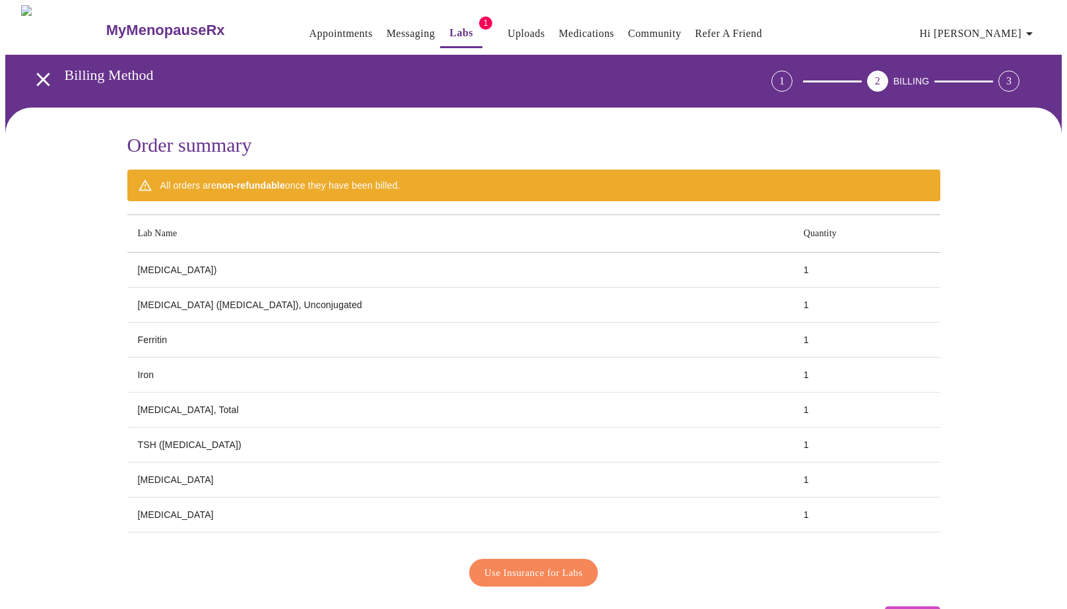
scroll to position [47, 0]
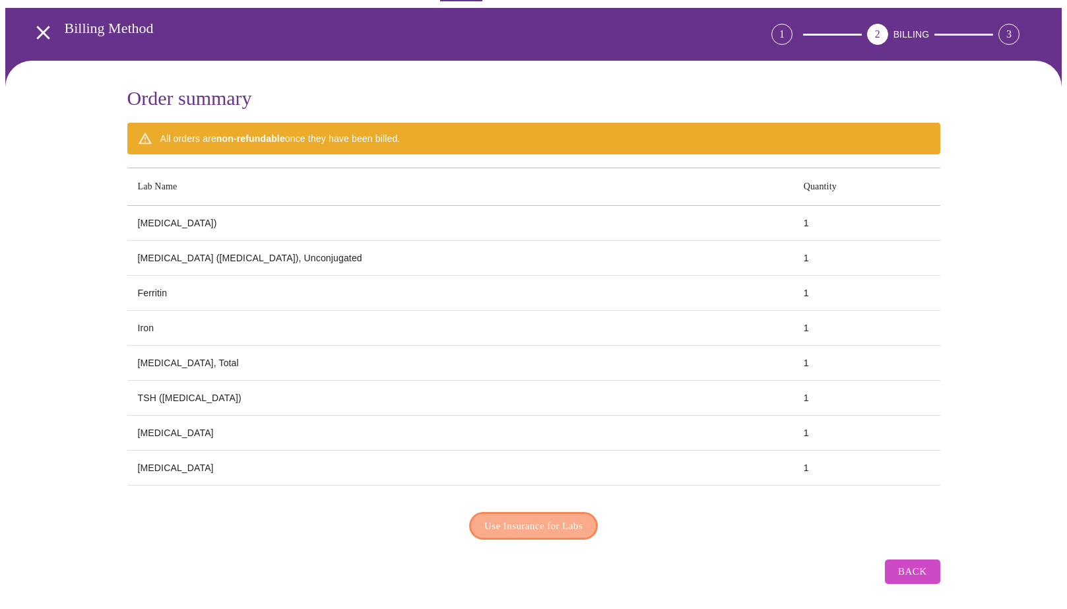
click at [573, 525] on span "Use Insurance for Labs" at bounding box center [533, 525] width 98 height 17
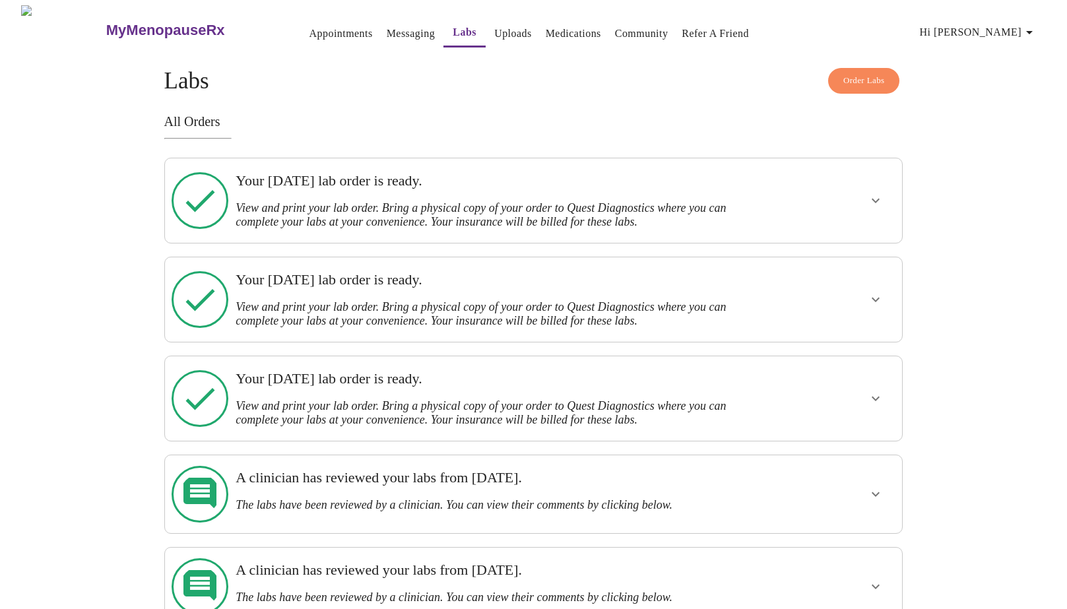
click at [597, 201] on h3 "View and print your lab order. Bring a physical copy of your order to Quest Dia…" at bounding box center [498, 215] width 524 height 28
click at [597, 188] on h3 "Your [DATE] lab order is ready." at bounding box center [498, 180] width 524 height 17
click at [876, 199] on icon "show more" at bounding box center [876, 201] width 16 height 16
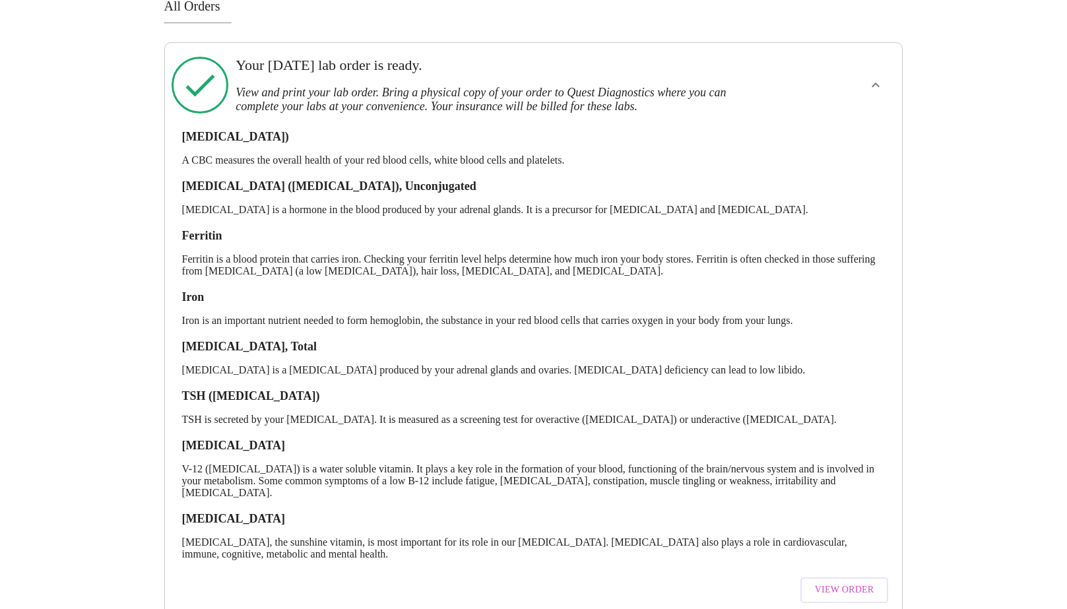
scroll to position [278, 0]
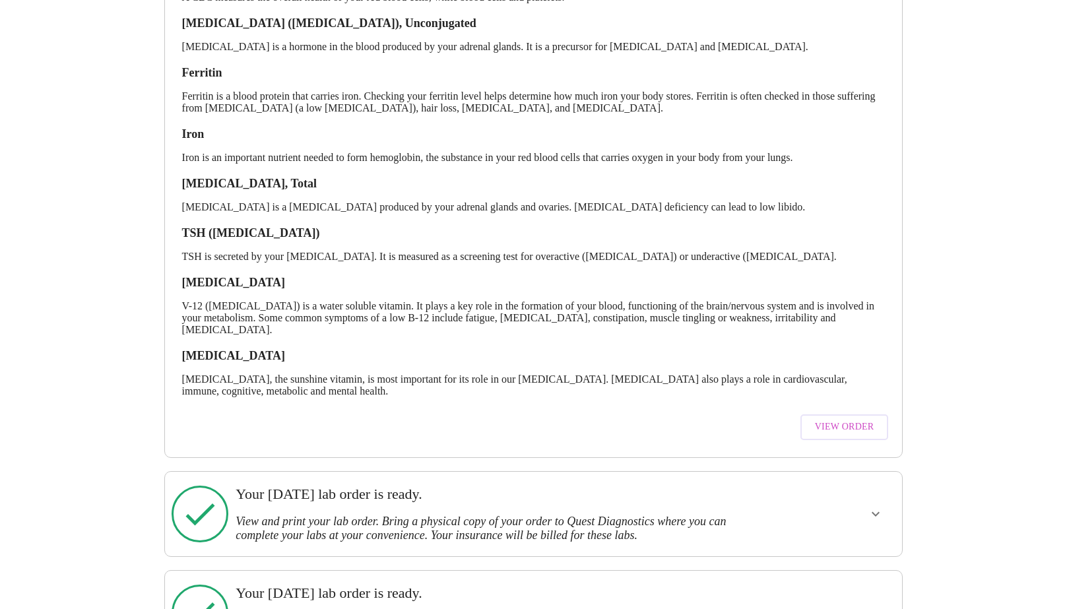
click at [858, 419] on span "View Order" at bounding box center [844, 427] width 59 height 16
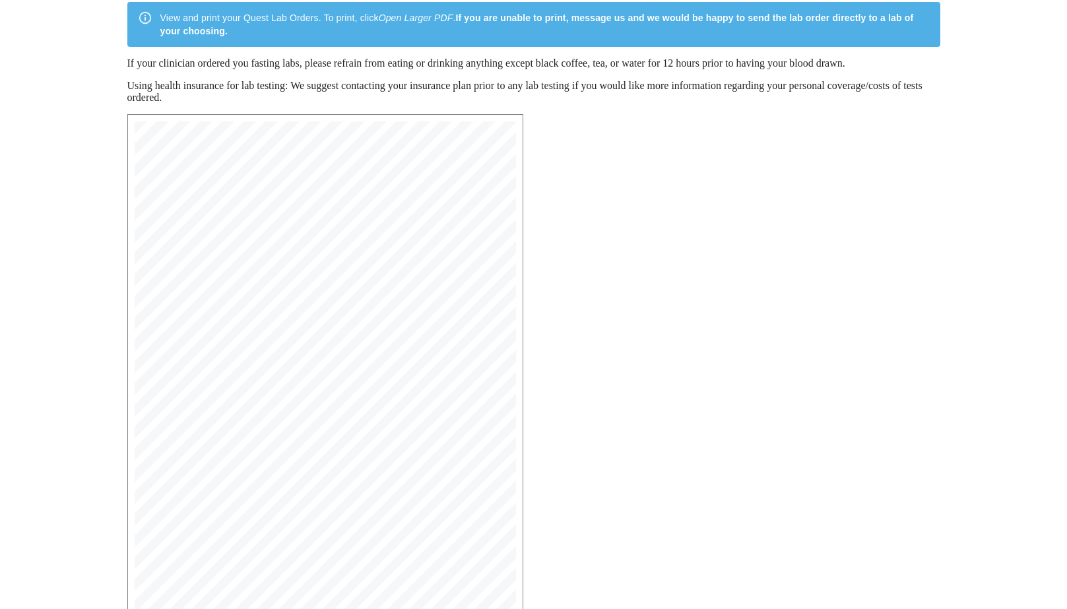
scroll to position [122, 0]
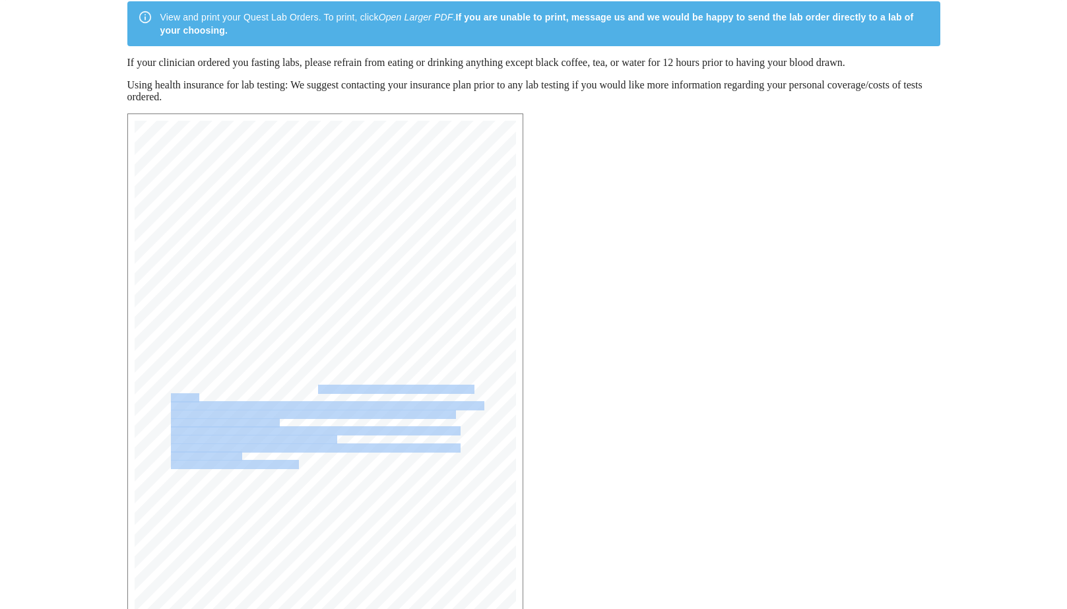
click at [296, 462] on div "MyMenopauseRx Medical Group [STREET_ADDRESS] Phone: [PHONE_NUMBER] Fax: [PHONE_…" at bounding box center [325, 368] width 381 height 494
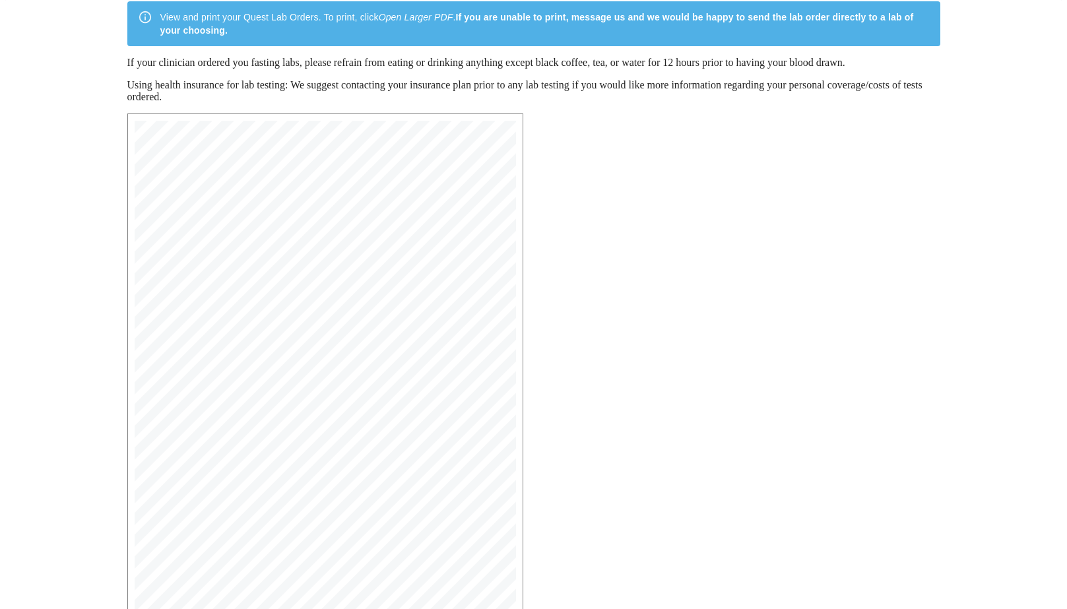
click at [325, 448] on span "927 [MEDICAL_DATA] | CPT: 82607 | Dx: R68.82, R53.83," at bounding box center [313, 447] width 285 height 8
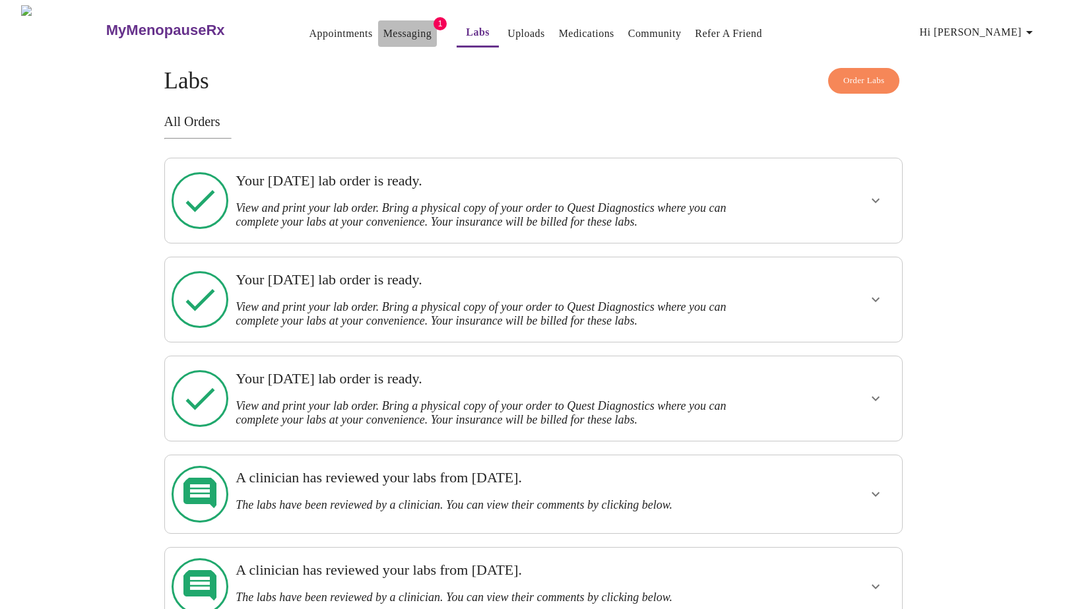
click at [383, 29] on link "Messaging" at bounding box center [407, 33] width 48 height 18
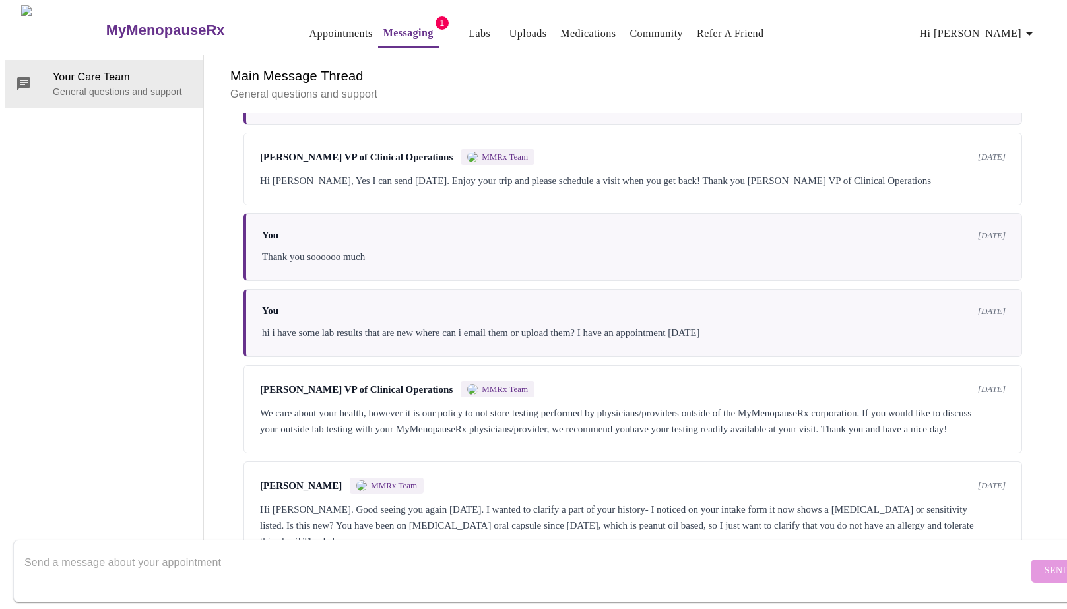
scroll to position [4384, 0]
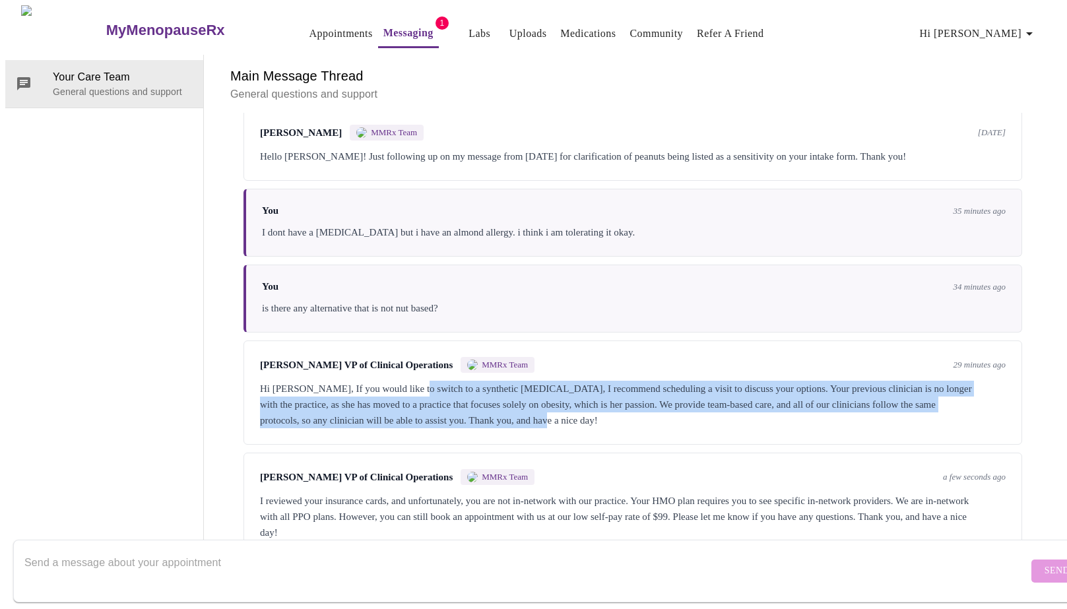
drag, startPoint x: 407, startPoint y: 334, endPoint x: 645, endPoint y: 360, distance: 239.0
click at [645, 381] on div "Hi [PERSON_NAME], If you would like to switch to a synthetic [MEDICAL_DATA], I …" at bounding box center [633, 405] width 746 height 48
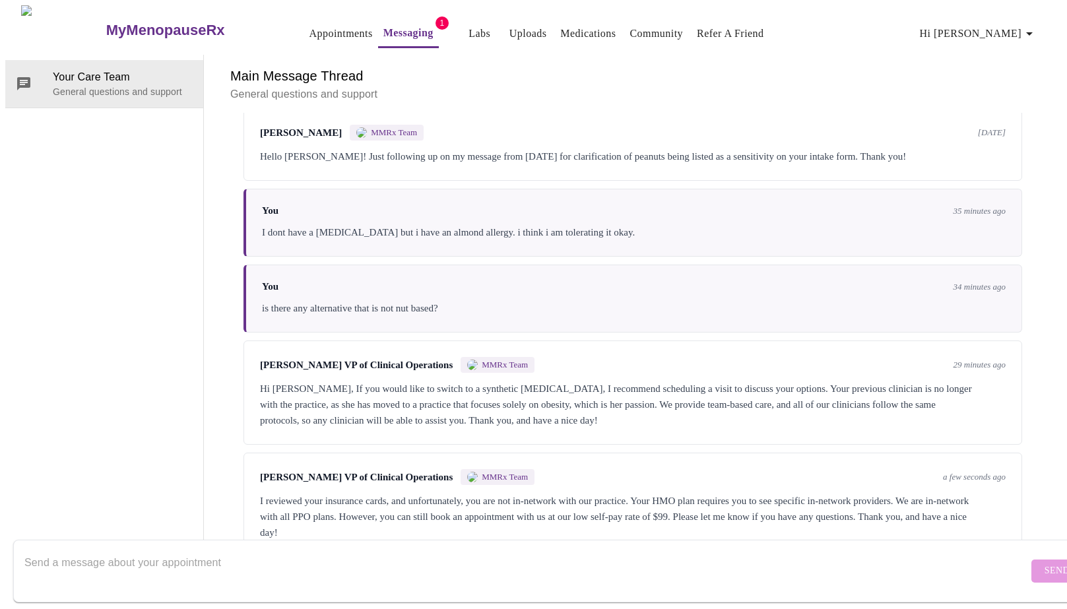
click at [296, 381] on div "Hi [PERSON_NAME], If you would like to switch to a synthetic [MEDICAL_DATA], I …" at bounding box center [633, 405] width 746 height 48
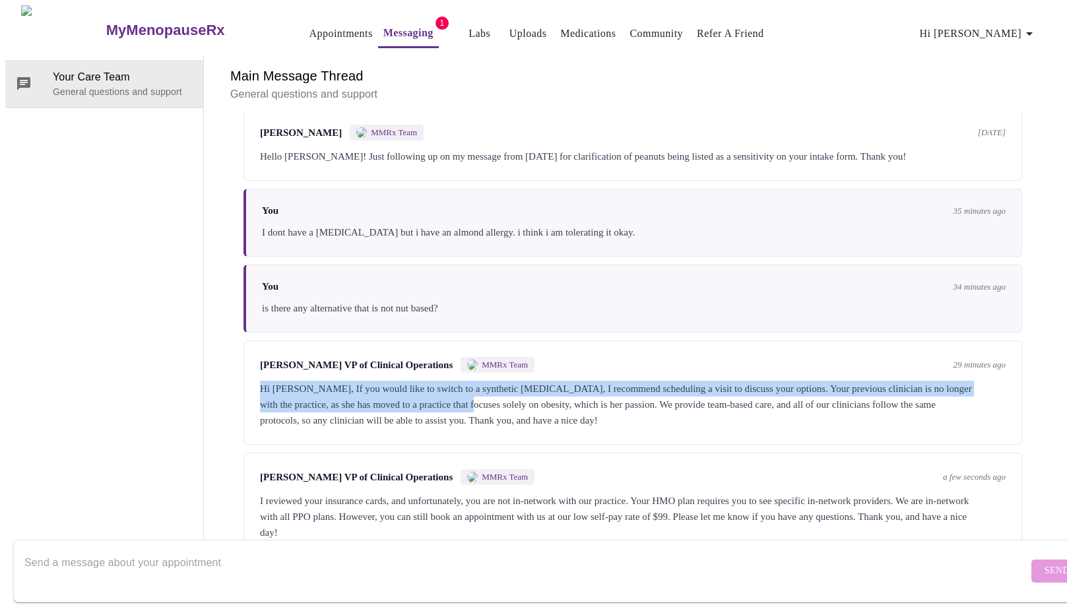
drag, startPoint x: 246, startPoint y: 333, endPoint x: 530, endPoint y: 346, distance: 284.0
click at [530, 346] on div "[PERSON_NAME] VP of Clinical Operations MMRx Team 29 minutes ago Hi [PERSON_NAM…" at bounding box center [632, 392] width 779 height 104
